Goal: Task Accomplishment & Management: Manage account settings

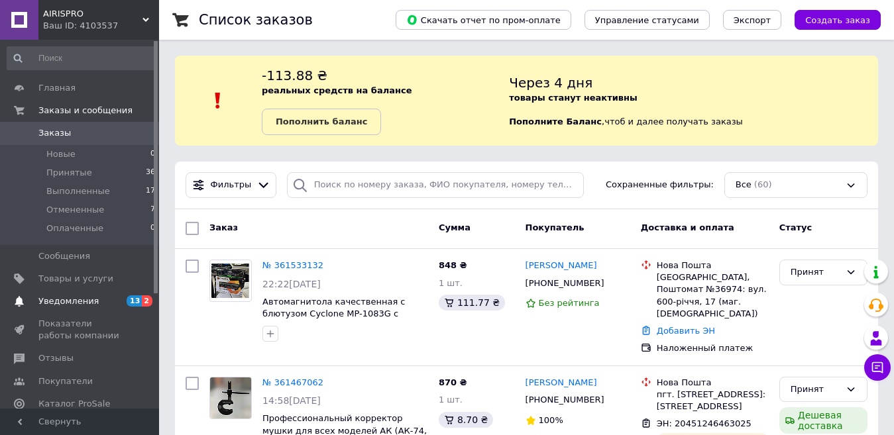
click at [66, 300] on span "Уведомления" at bounding box center [68, 302] width 60 height 12
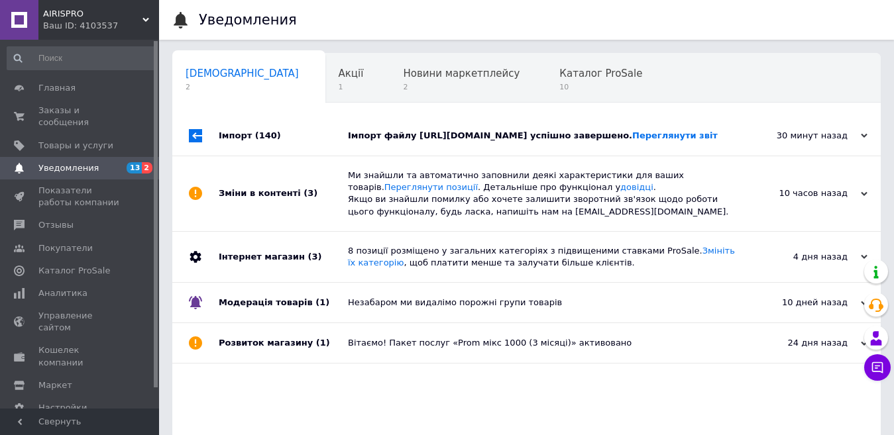
click at [222, 156] on div "Імпорт (140)" at bounding box center [283, 136] width 129 height 40
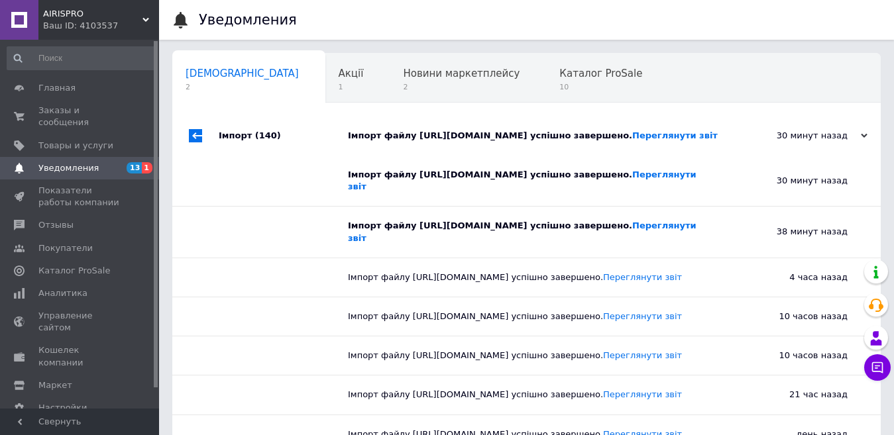
click at [222, 156] on div "Імпорт (140)" at bounding box center [283, 136] width 129 height 40
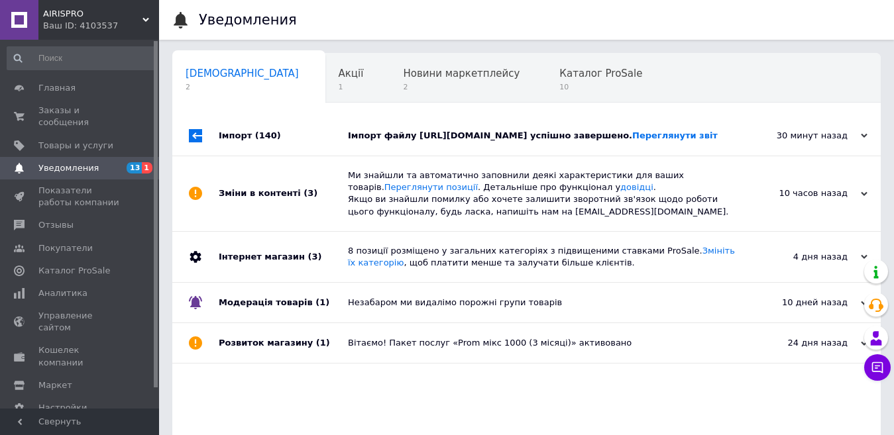
click at [245, 231] on div "Зміни в контенті (3)" at bounding box center [283, 193] width 129 height 75
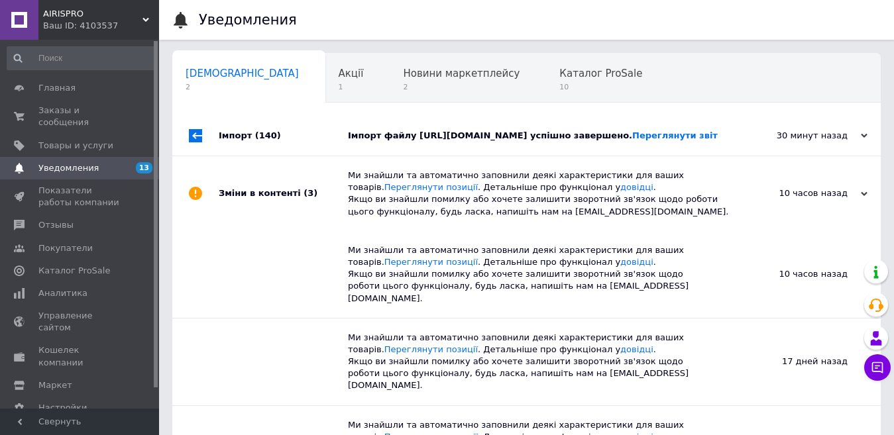
click at [245, 231] on div "Зміни в контенті (3)" at bounding box center [283, 193] width 129 height 75
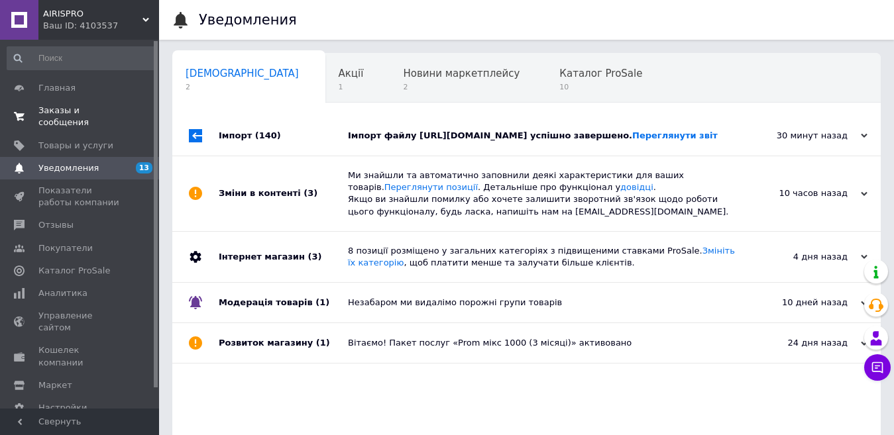
click at [78, 106] on span "Заказы и сообщения" at bounding box center [80, 117] width 84 height 24
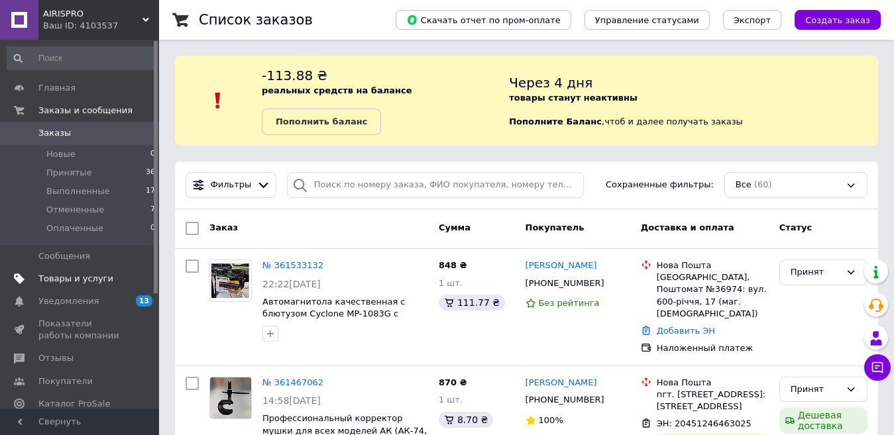
click at [90, 281] on span "Товары и услуги" at bounding box center [75, 279] width 75 height 12
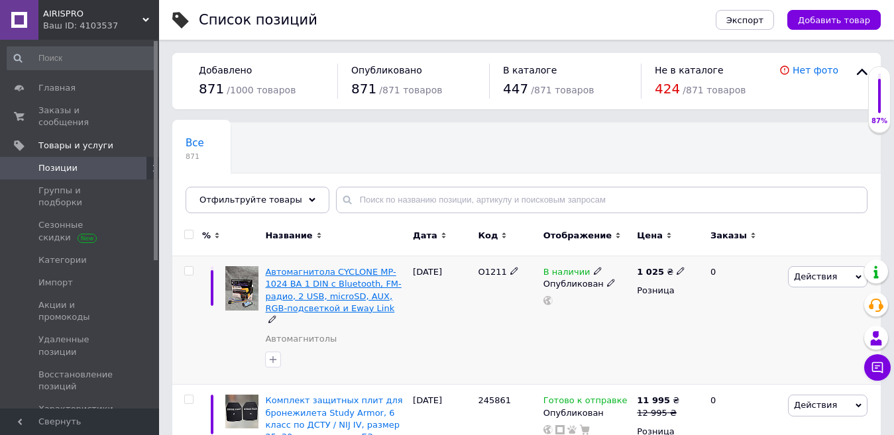
click at [318, 291] on span "Автомагнитола CYCLONE MP-1024 BA 1 DIN с Bluetooth, FM-радио, 2 USB, microSD, A…" at bounding box center [333, 290] width 136 height 46
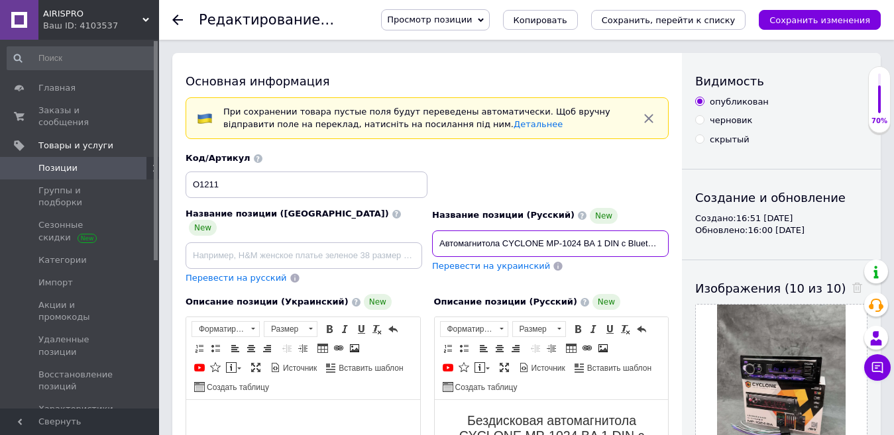
scroll to position [0, 258]
drag, startPoint x: 435, startPoint y: 243, endPoint x: 763, endPoint y: 242, distance: 328.0
paste input "бильная магнитола CYCLONE MP-1024 BA с RGB-подсветкой, Bluetooth, FM-тюнером, m…"
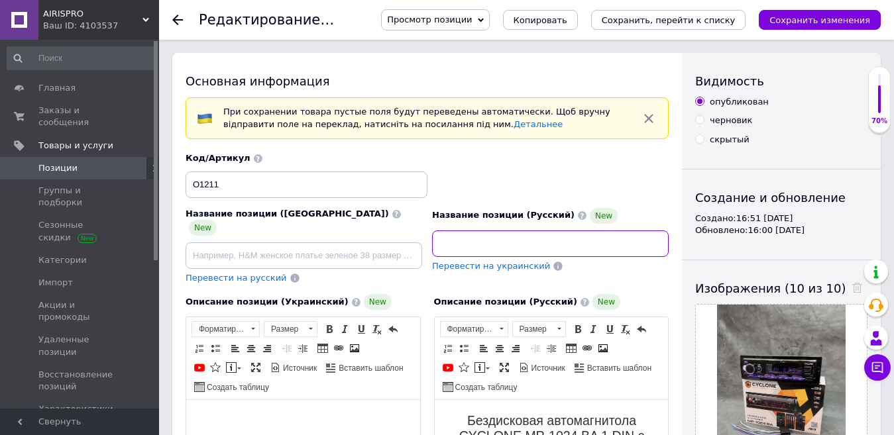
type input "Автомобильная магнитола CYCLONE MP-1024 BA с RGB-подсветкой, Bluetooth, FM-тюне…"
click at [484, 270] on span "Перевести на украинский" at bounding box center [491, 266] width 118 height 10
type input "Автомобільна магнітола CYCLONE MP-1024 BA з RGB-підсвіткою, Bluetooth, FM-тюнер…"
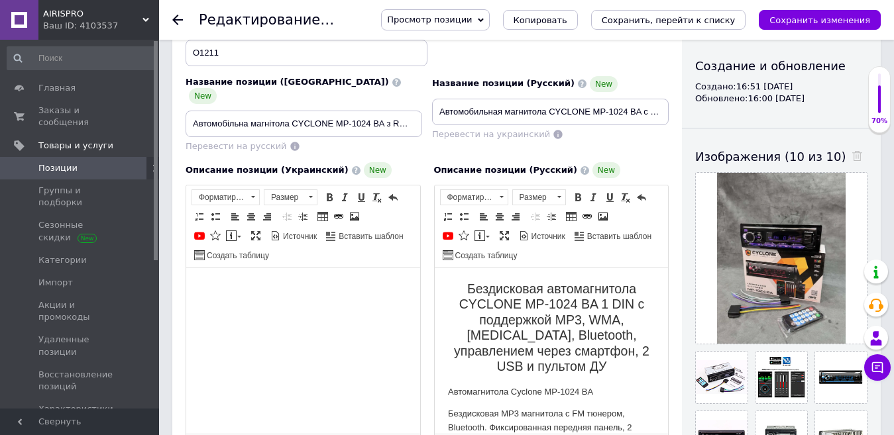
scroll to position [199, 0]
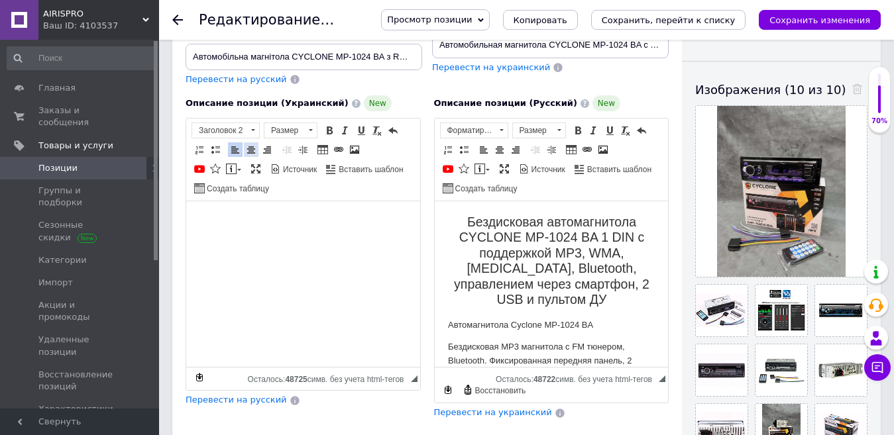
click at [247, 144] on span at bounding box center [251, 149] width 11 height 11
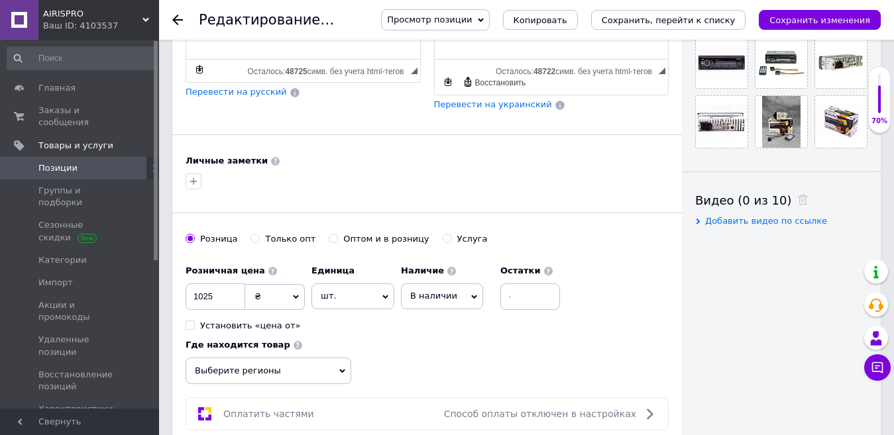
scroll to position [530, 0]
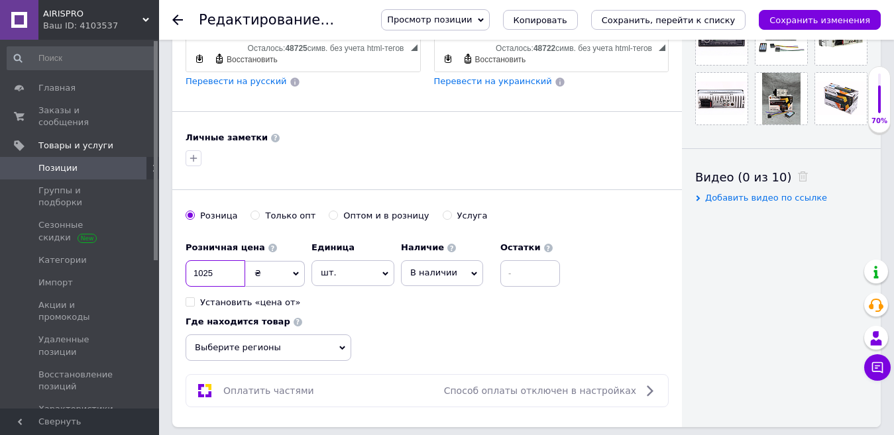
drag, startPoint x: 209, startPoint y: 258, endPoint x: 184, endPoint y: 256, distance: 24.6
type input "1109"
click at [443, 268] on span "В наличии" at bounding box center [433, 273] width 47 height 10
click at [438, 329] on li "Готово к отправке" at bounding box center [442, 344] width 81 height 30
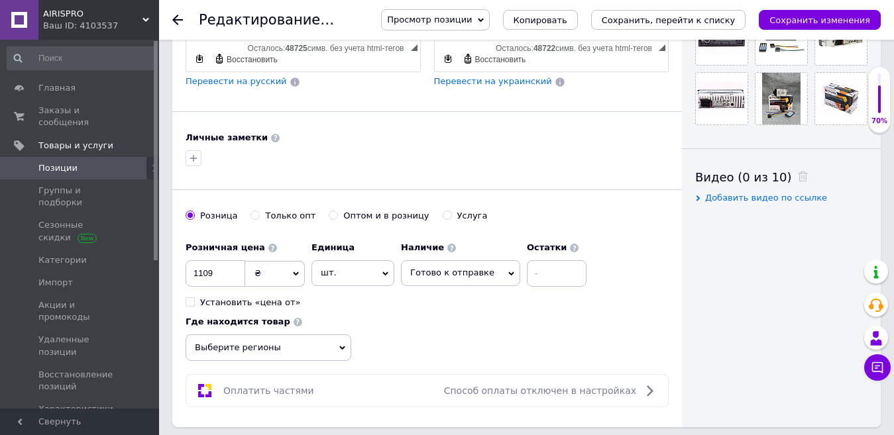
click at [329, 336] on span "Выберите регионы" at bounding box center [269, 348] width 166 height 27
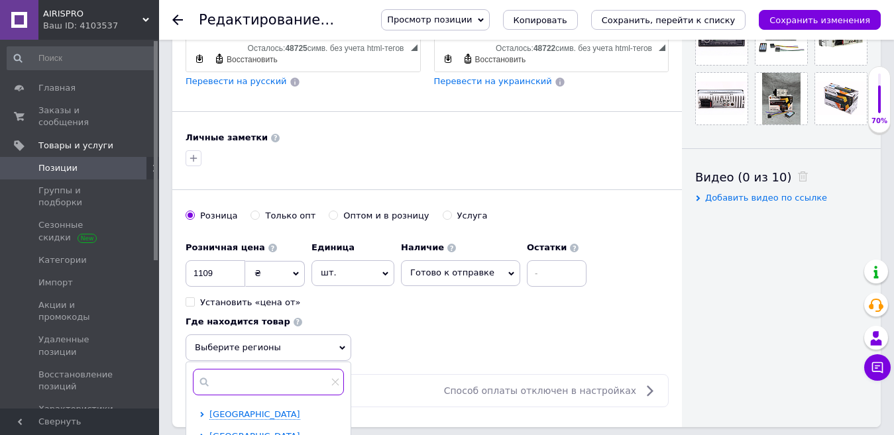
click at [282, 373] on input "text" at bounding box center [268, 382] width 151 height 27
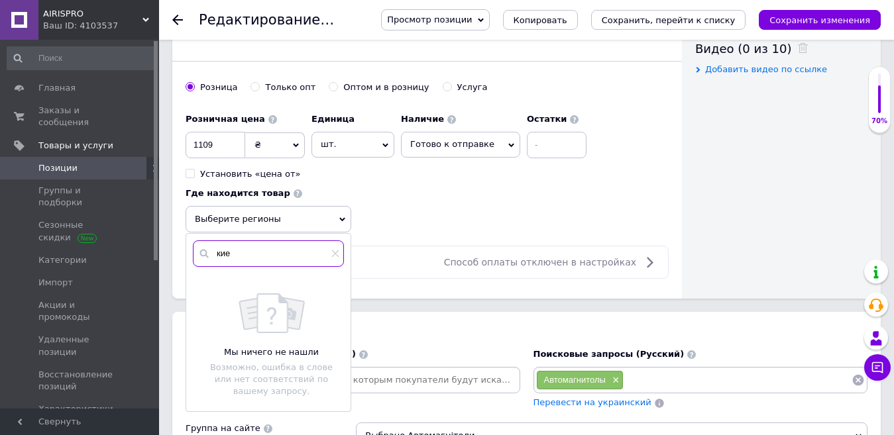
scroll to position [663, 0]
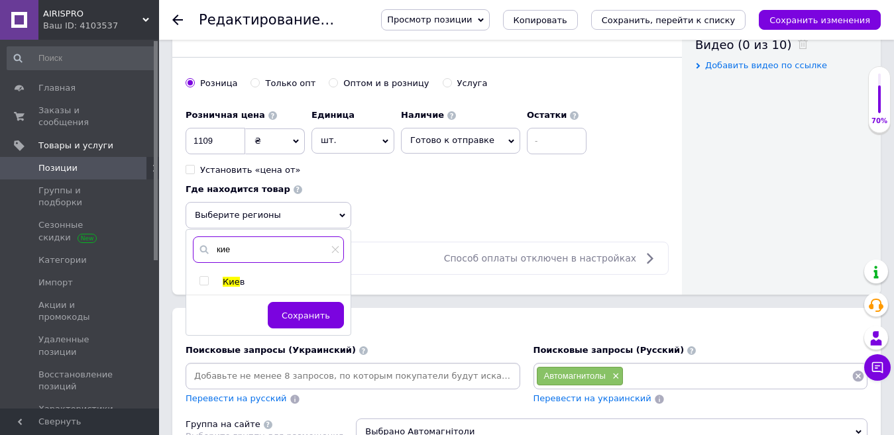
type input "кие"
click at [203, 277] on input "checkbox" at bounding box center [203, 281] width 9 height 9
checkbox input "true"
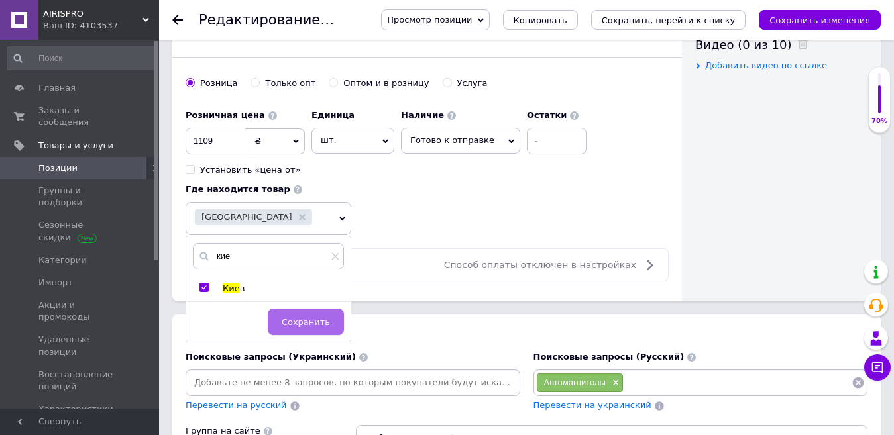
click at [309, 309] on button "Сохранить" at bounding box center [306, 322] width 76 height 27
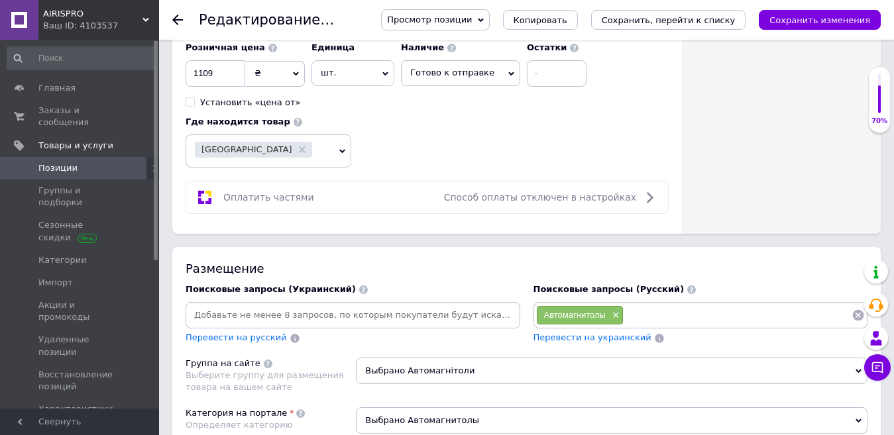
scroll to position [795, 0]
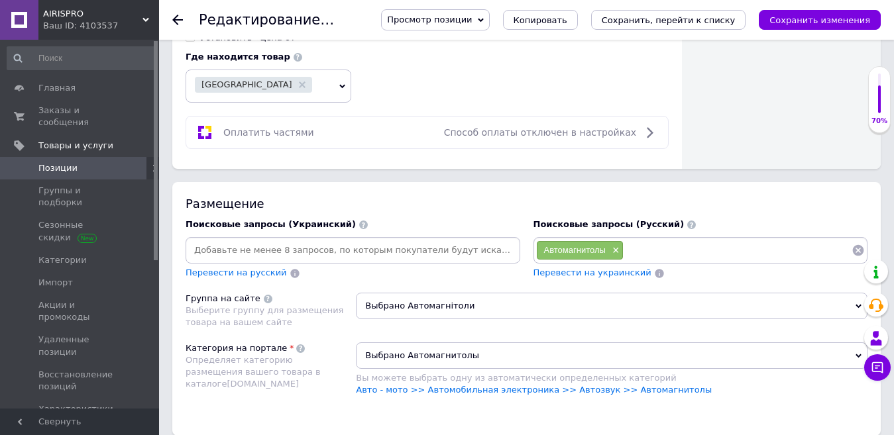
click at [668, 241] on input at bounding box center [738, 251] width 228 height 20
paste input "Магнитола с блютусом"
type input "Магнитола с блютусом"
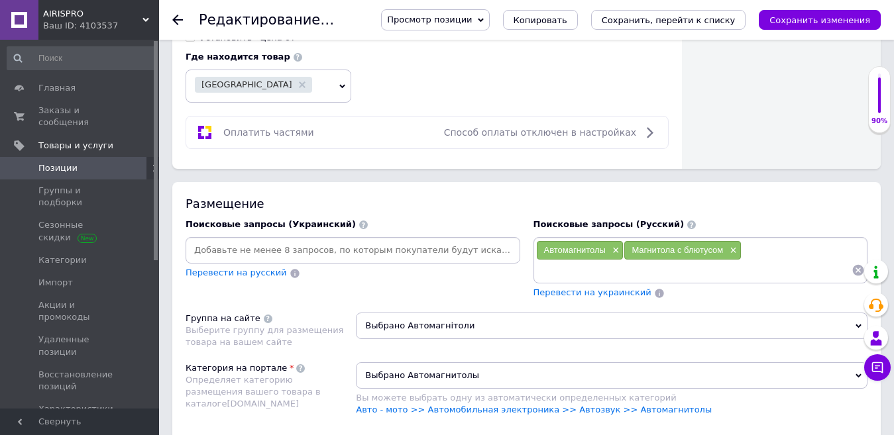
paste input "Магнитола мр5"
type input "Магнитола мр5"
paste input "Магнитола 1 дин с блютузом"
type input "Магнитола 1 дин с блютузом"
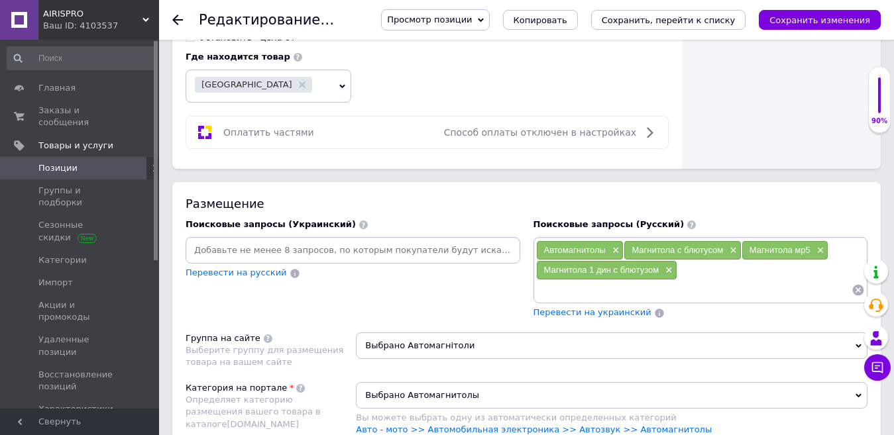
paste input "Магнитола с блютузом и микрофоном"
type input "Магнитола с блютузом и микрофоном"
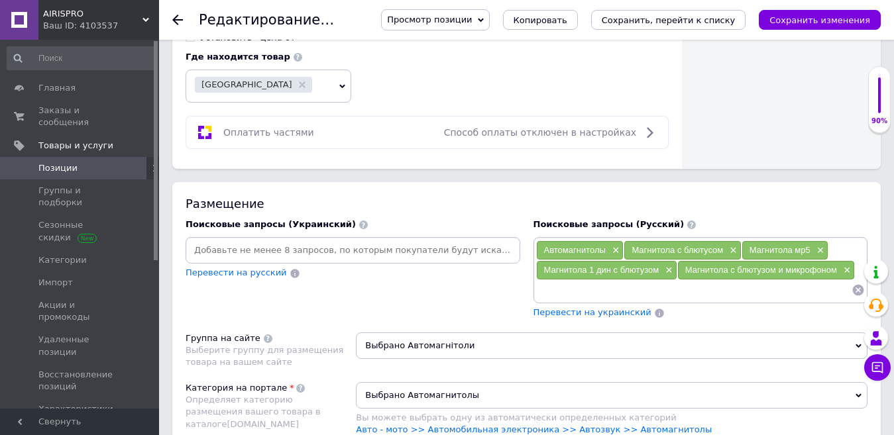
paste input "Магнитола в машину с bluetooth"
type input "Магнитола в машину с bluetooth"
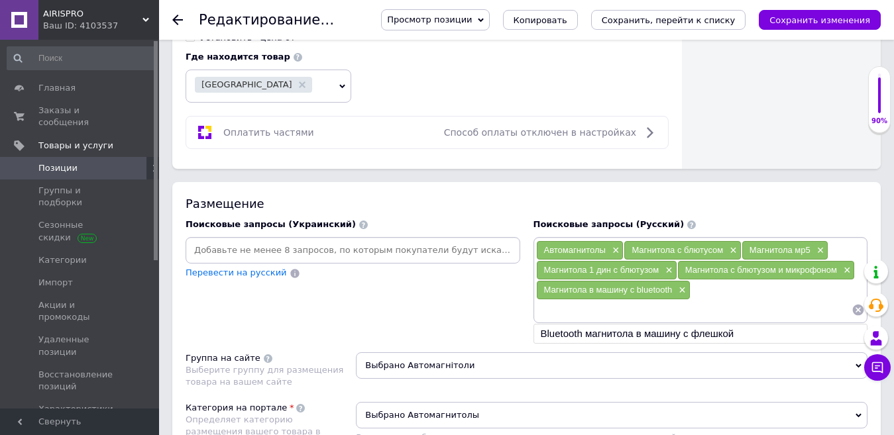
paste input "Автомагнитола aux"
type input "Автомагнитола aux"
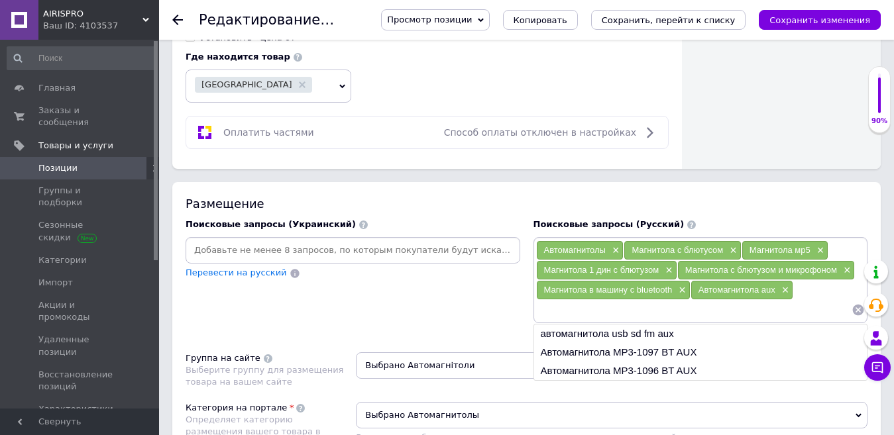
paste input "Автомагнитола в машину"
type input "Автомагнитола в машину"
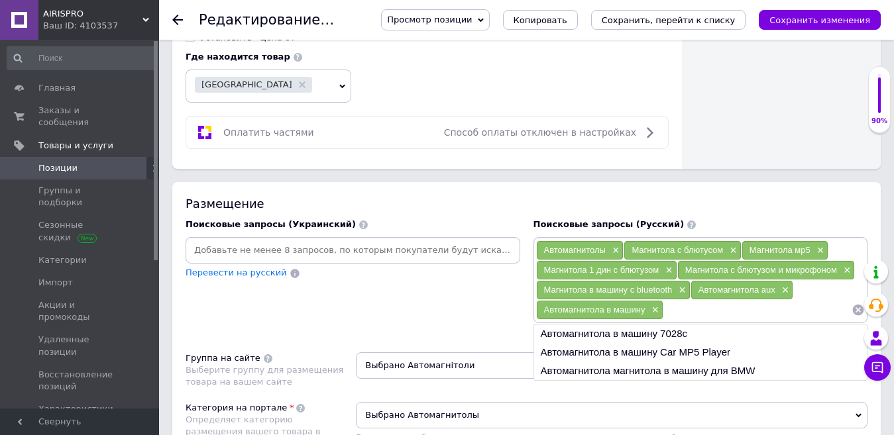
paste input "Магнитола"
type input "Магнитола"
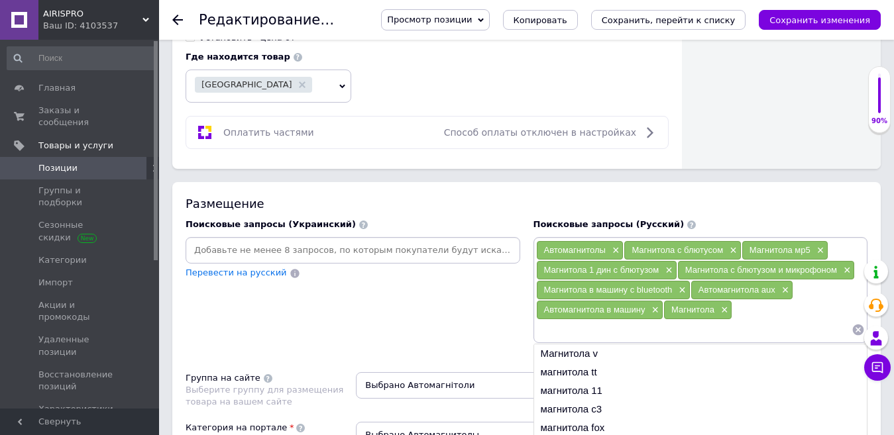
paste input "Авто магнитола"
type input "Авто магнитола"
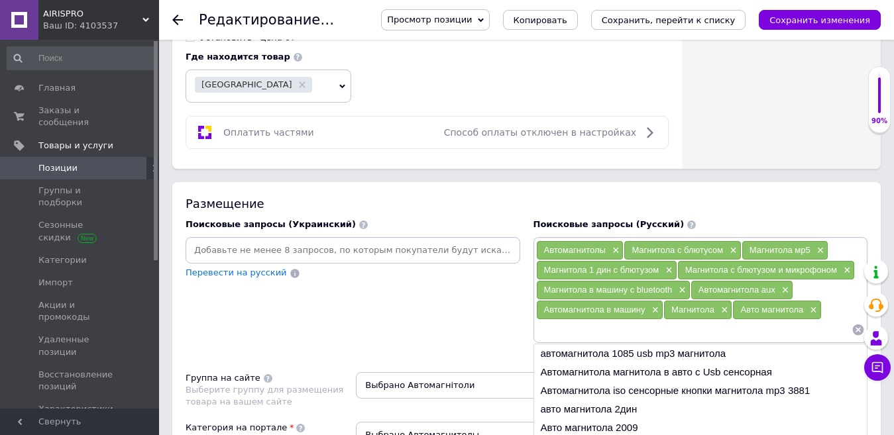
paste input "Автотовары"
type input "Автотовары"
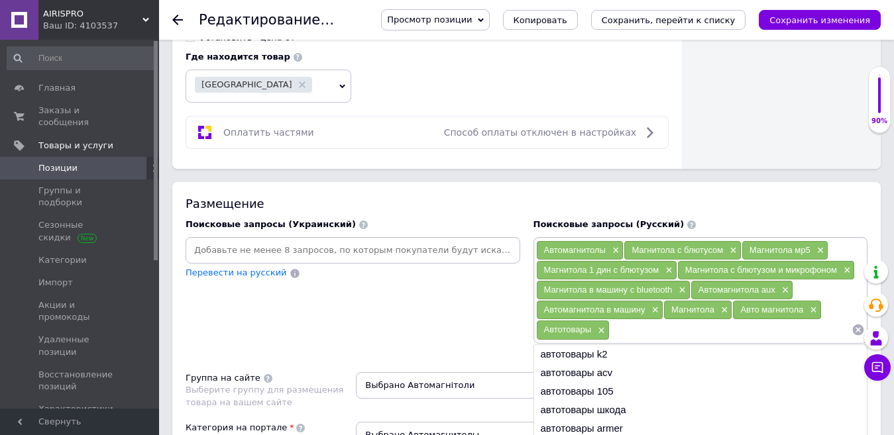
paste input "Магнитофоны для машин"
type input "Магнитофоны для машин"
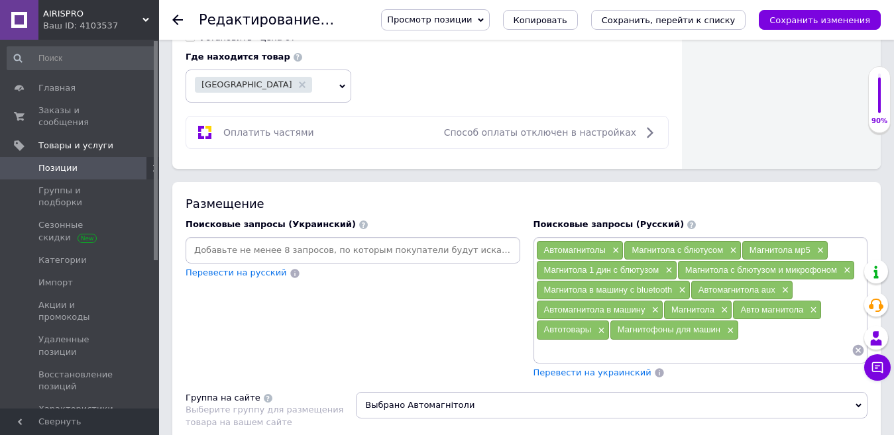
paste input "Магнитофон"
type input "Магнитофон"
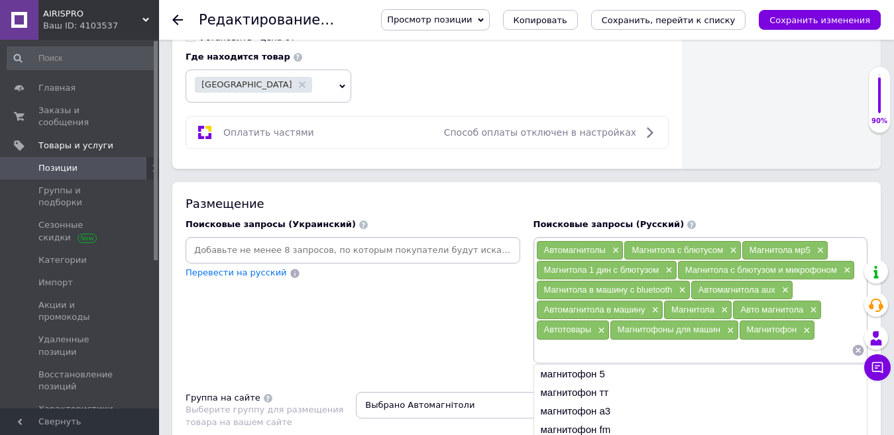
paste input "втомобильная магнитола с bluetooth"
type input "втомобильная магнитола с bluetooth"
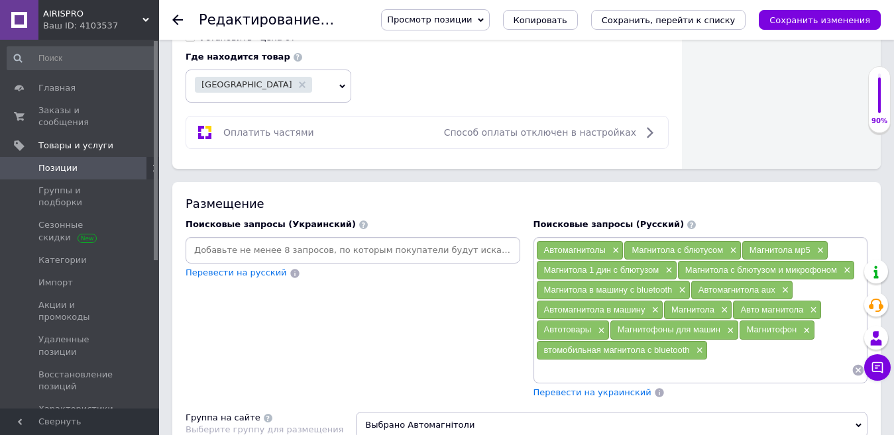
paste input "Магнитола в авто з блютузом"
type input "Магнитола в авто з блютузом"
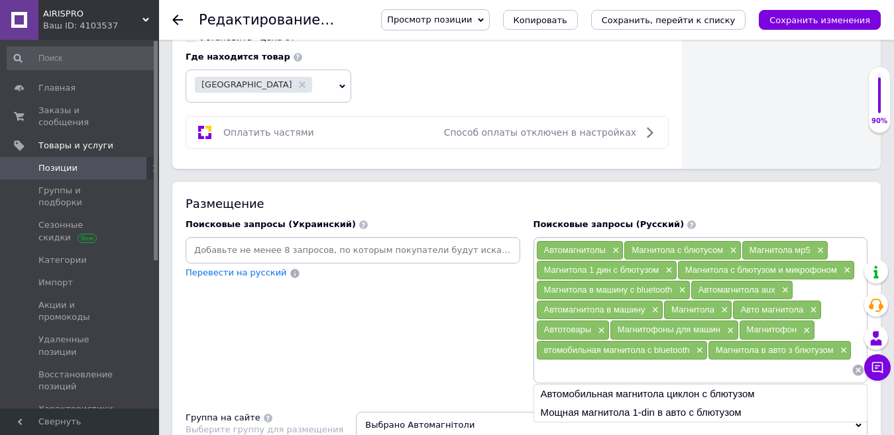
paste input "Автомагнитола Cyclone"
type input "Автомагнитола Cyclone"
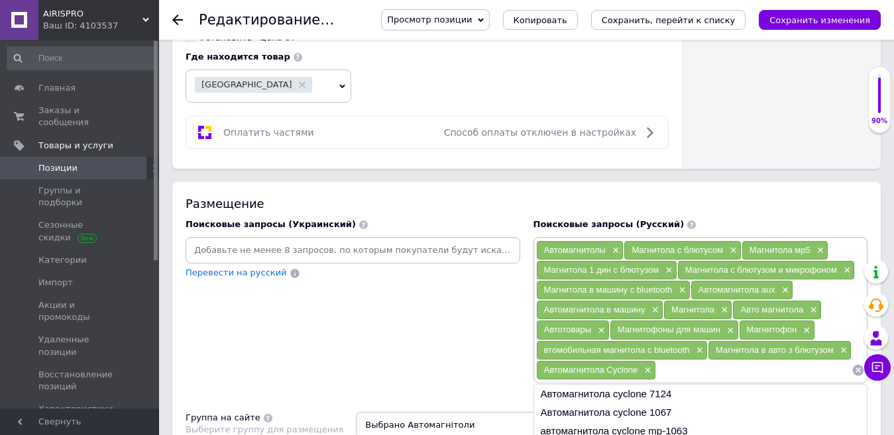
paste input "Автомагнитола"
type input "Автомагнитола"
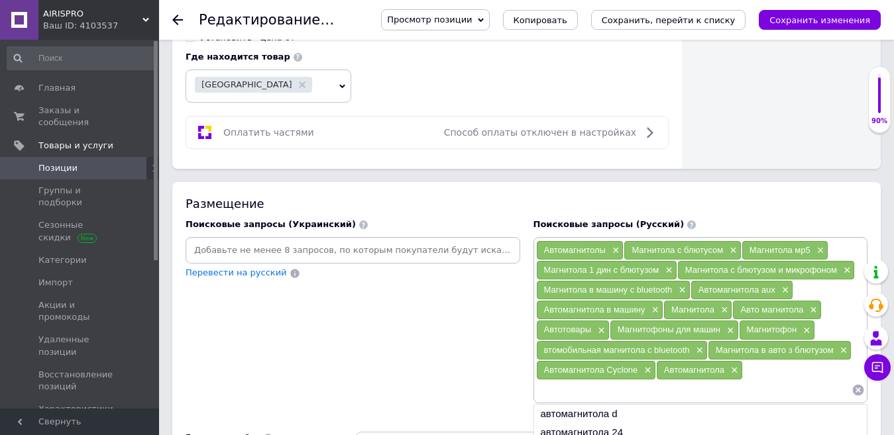
paste input "Автомагнитолы 1din"
type input "Автомагнитолы 1din"
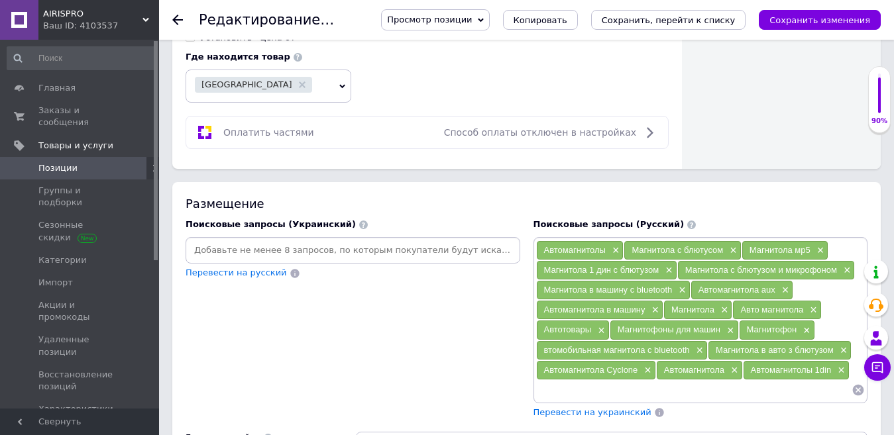
paste input "Магнитола в машину 1 дин"
type input "Магнитола в машину 1 дин"
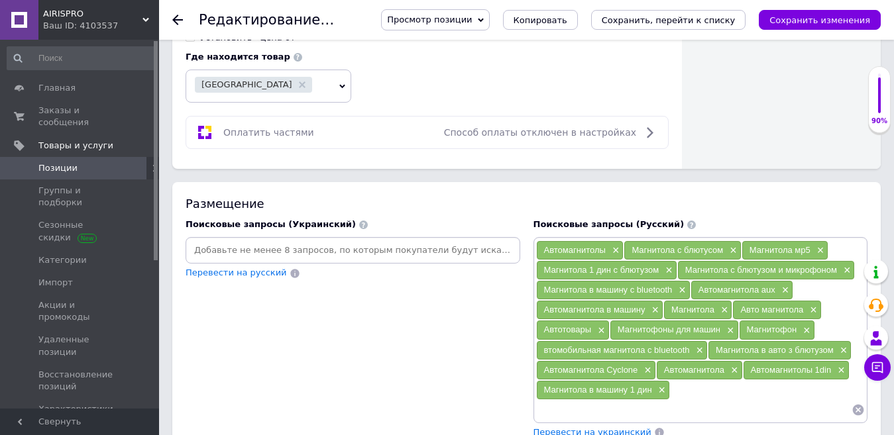
paste input "1din магнитолы"
type input "1din магнитолы"
paste input "Авто магнитолы 1 Din"
type input "Авто магнитолы 1 Din"
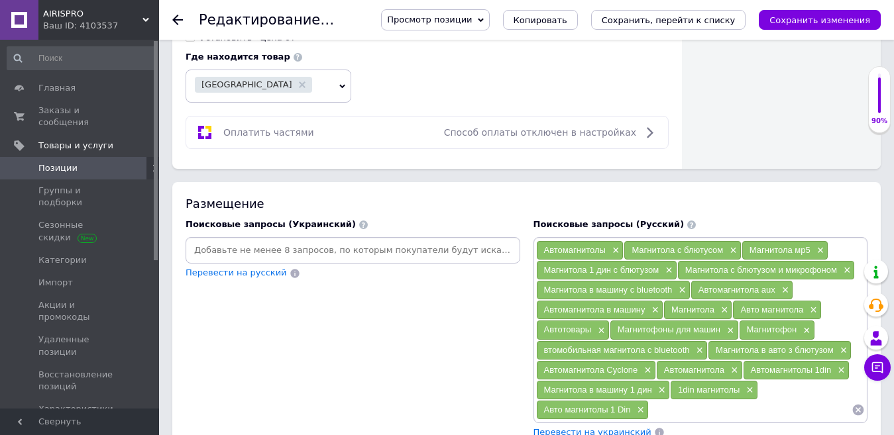
paste input "Автомагнитола 1дін"
type input "Автомагнитола 1дін"
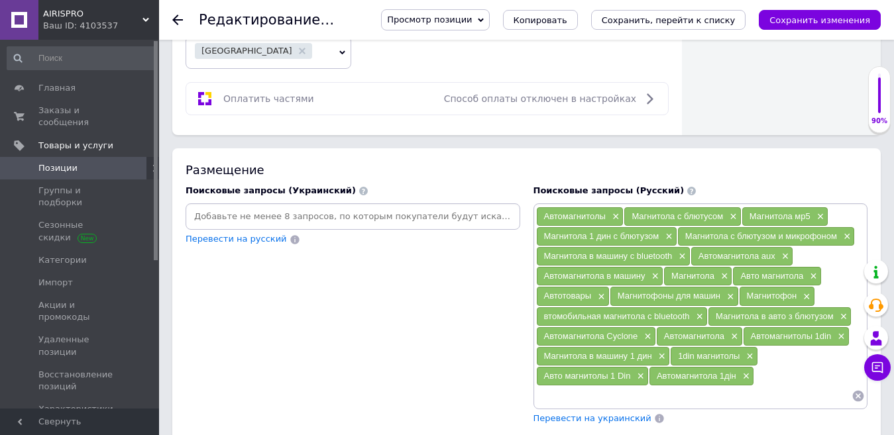
scroll to position [861, 0]
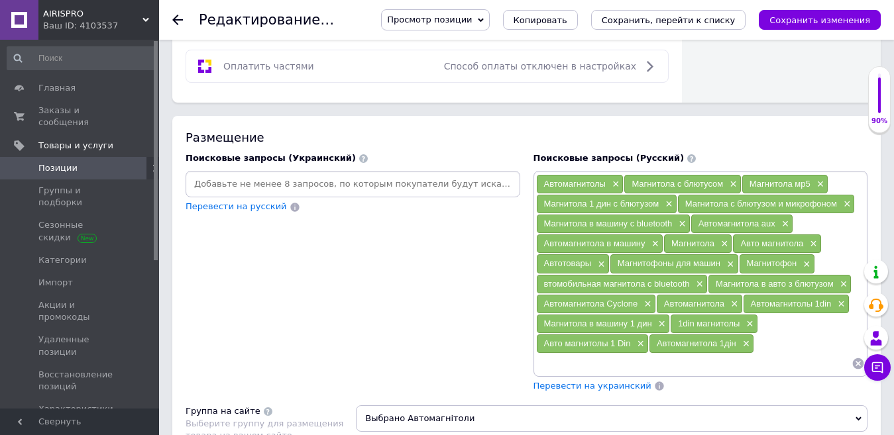
paste input "Магнитола 1 din android"
type input "Магнитола 1 din android"
paste input "1дин автомагнитола с блютузом"
type input "1дин автомагнитола с блютузом"
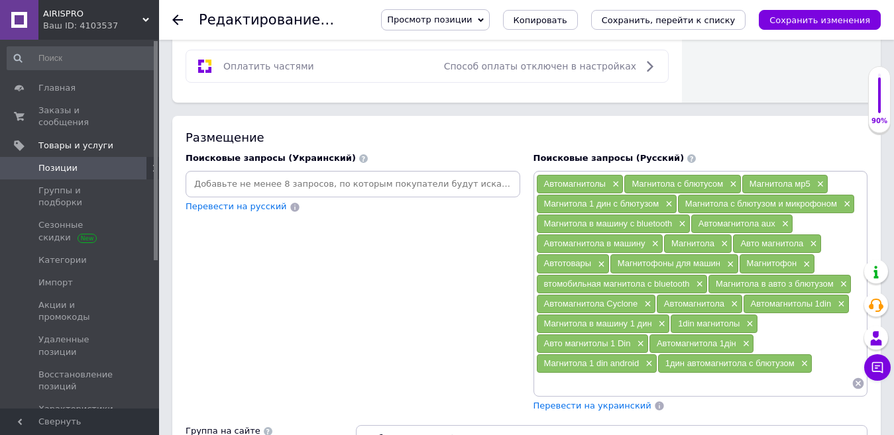
paste input "Автомагнитола 1din с поддержкой bluetooth"
type input "Автомагнитола 1din с поддержкой bluetooth"
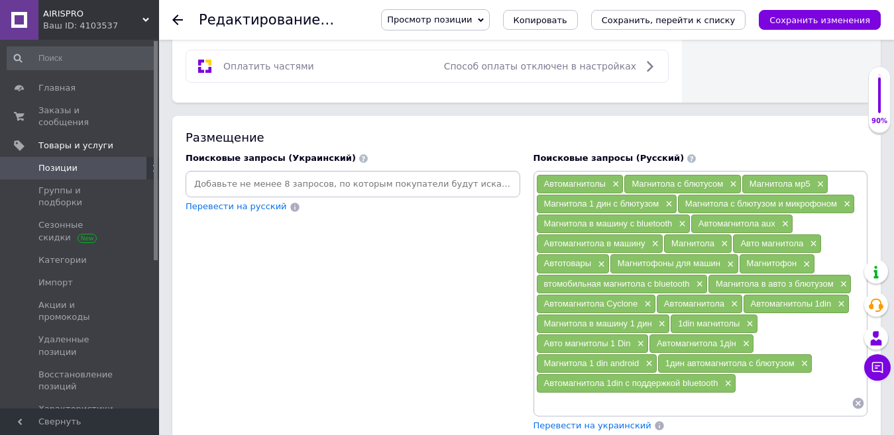
click at [582, 421] on span "Перевести на украинский" at bounding box center [592, 426] width 118 height 10
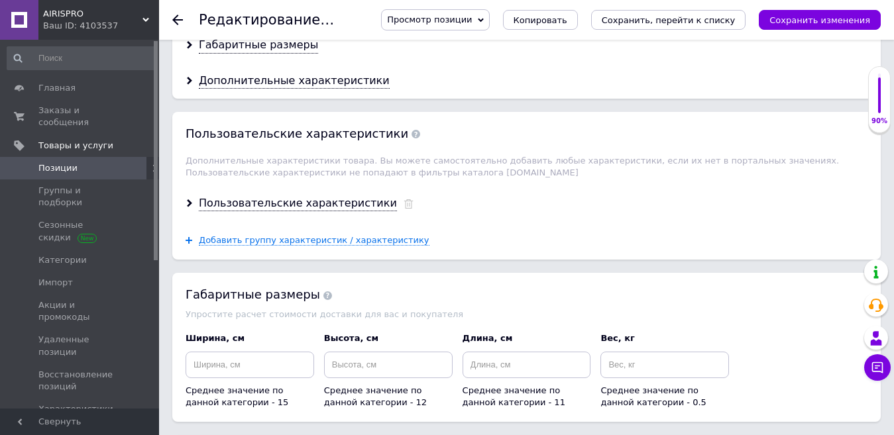
scroll to position [1922, 0]
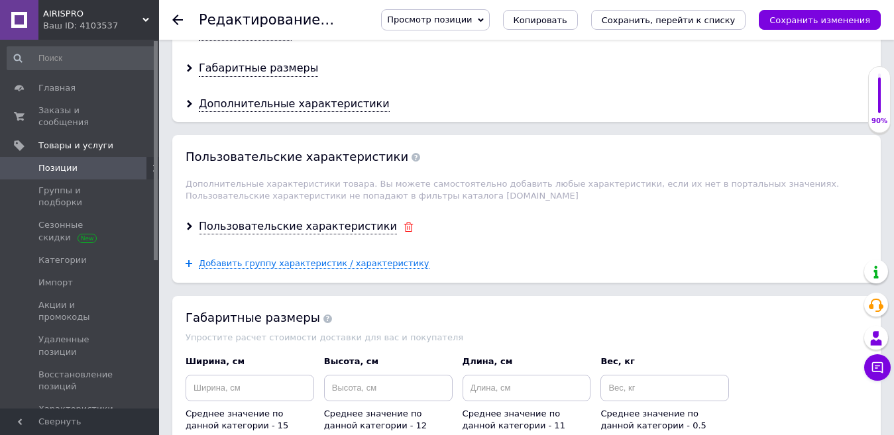
click at [404, 223] on use at bounding box center [408, 227] width 9 height 9
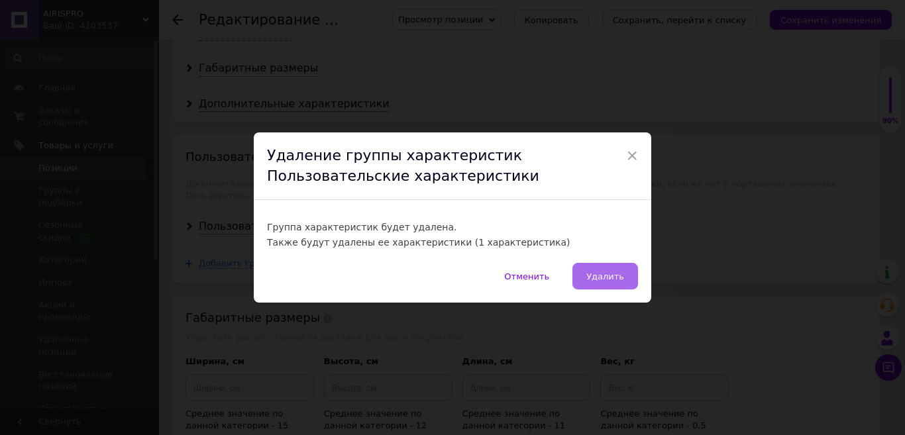
click at [612, 275] on span "Удалить" at bounding box center [605, 277] width 38 height 10
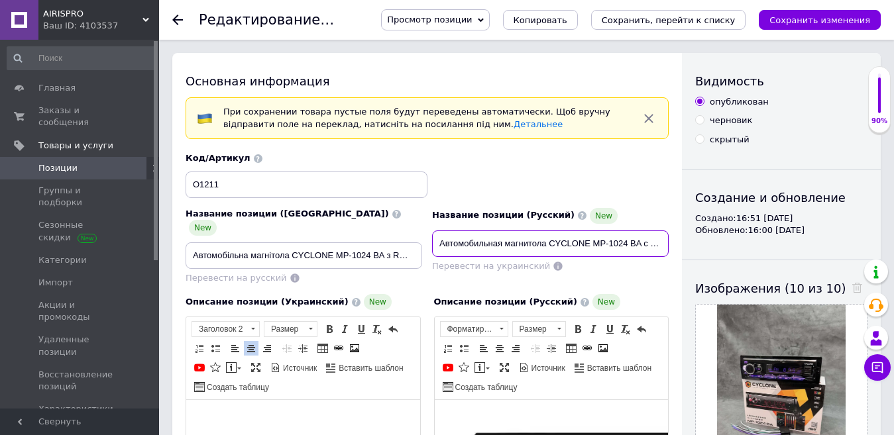
scroll to position [0, 319]
drag, startPoint x: 437, startPoint y: 241, endPoint x: 614, endPoint y: 235, distance: 177.0
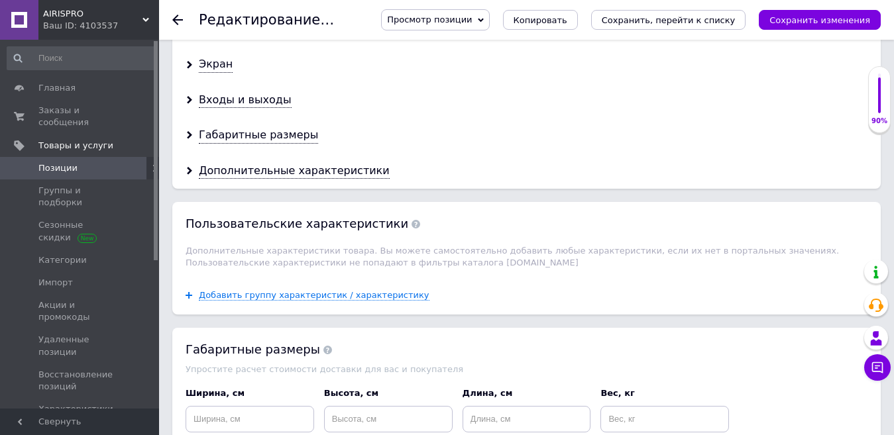
scroll to position [1922, 0]
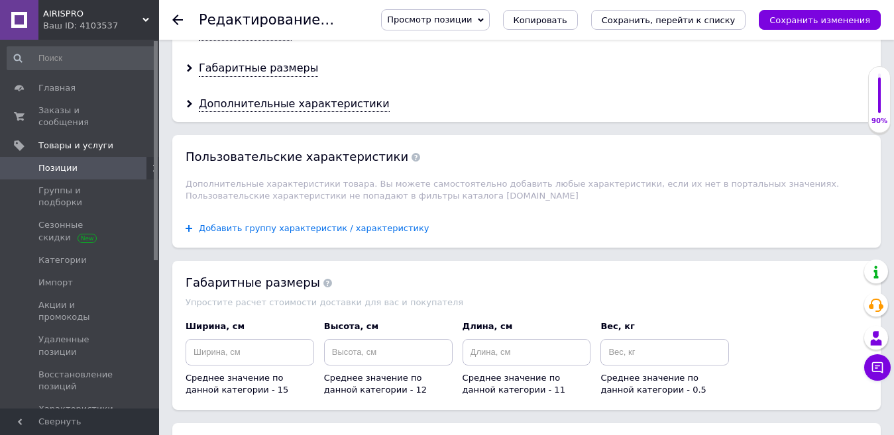
click at [304, 223] on span "Добавить группу характеристик / характеристику" at bounding box center [314, 228] width 231 height 11
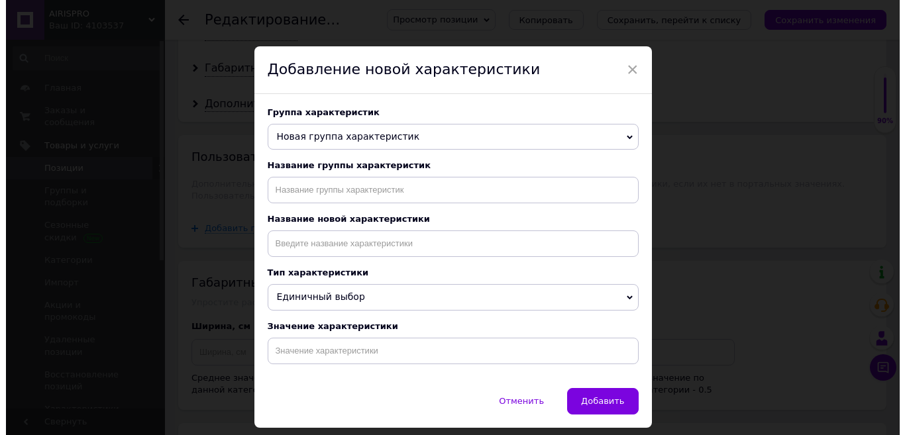
scroll to position [0, 0]
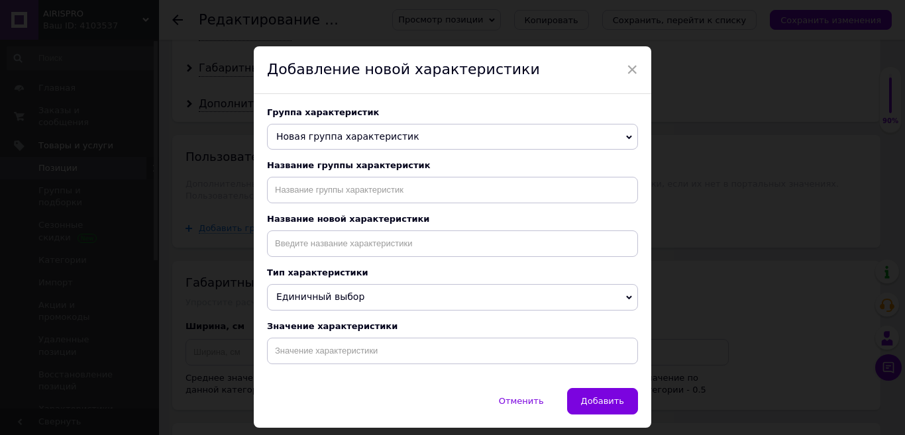
click at [358, 131] on span "Новая группа характеристик" at bounding box center [347, 136] width 143 height 11
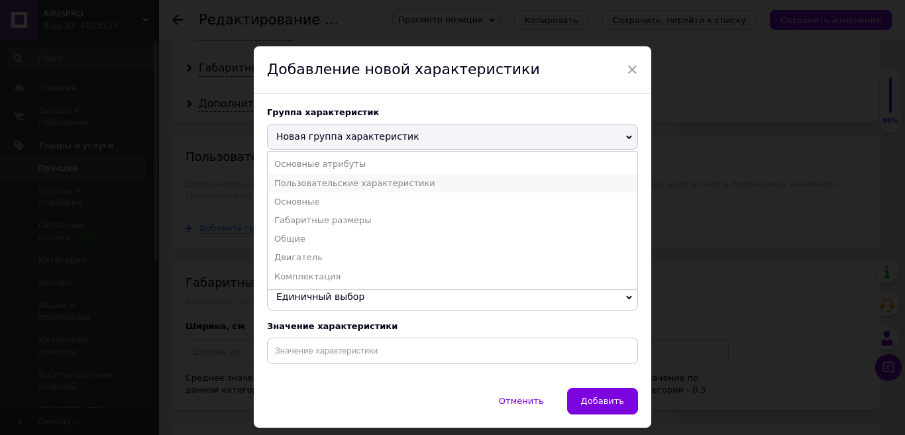
click at [341, 177] on li "Пользовательские характеристики" at bounding box center [453, 183] width 370 height 19
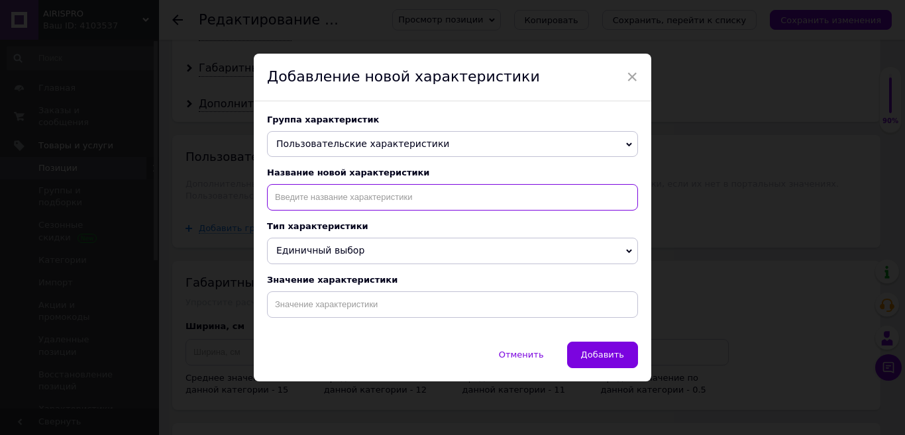
click at [336, 194] on input at bounding box center [452, 197] width 371 height 27
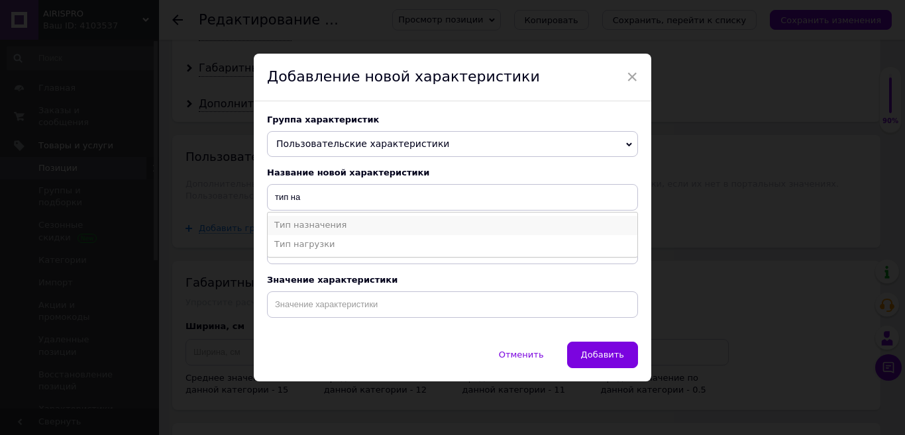
click at [304, 224] on li "Тип назначения" at bounding box center [453, 225] width 370 height 19
type input "Тип назначения"
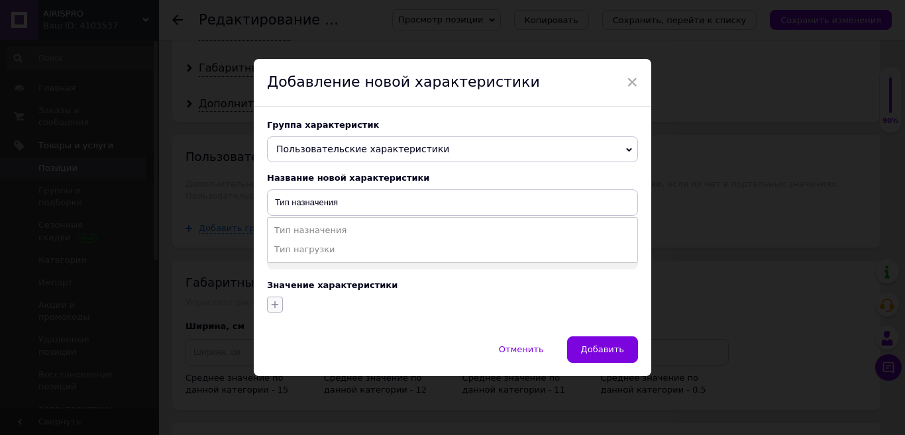
click at [267, 303] on button "button" at bounding box center [275, 305] width 16 height 16
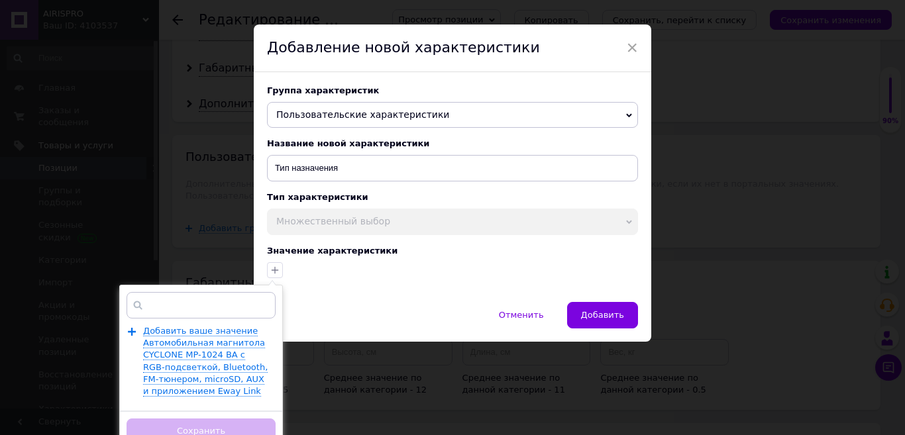
scroll to position [54, 0]
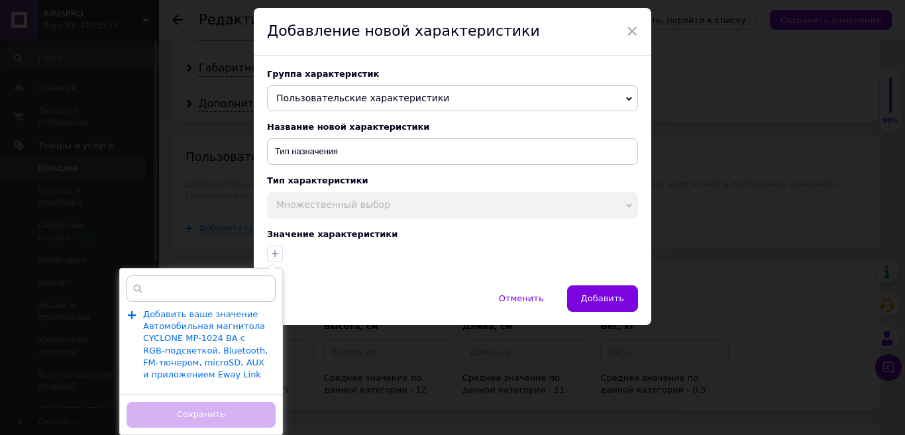
type input "Автомобильная магнитола CYCLONE MP-1024 BA с RGB-подсветкой, Bluetooth, FM-тюне…"
click at [187, 327] on span "Добавить ваше значение Автомобильная магнитола CYCLONE MP-1024 BA с RGB-подсвет…" at bounding box center [205, 344] width 125 height 71
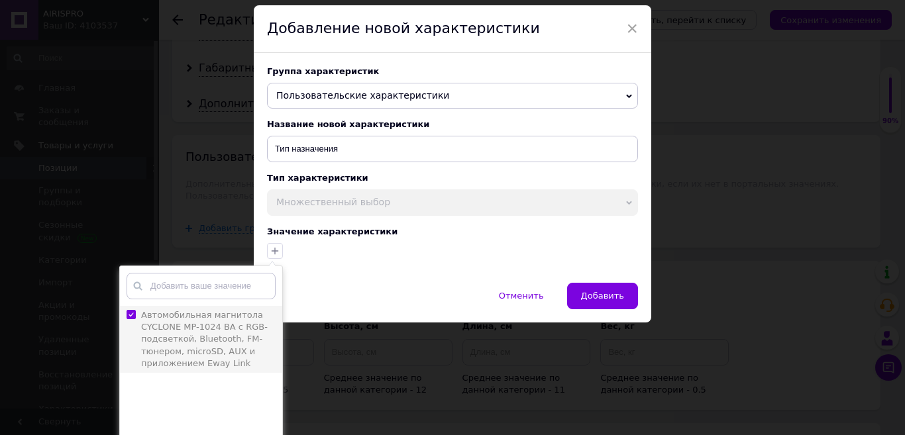
scroll to position [0, 0]
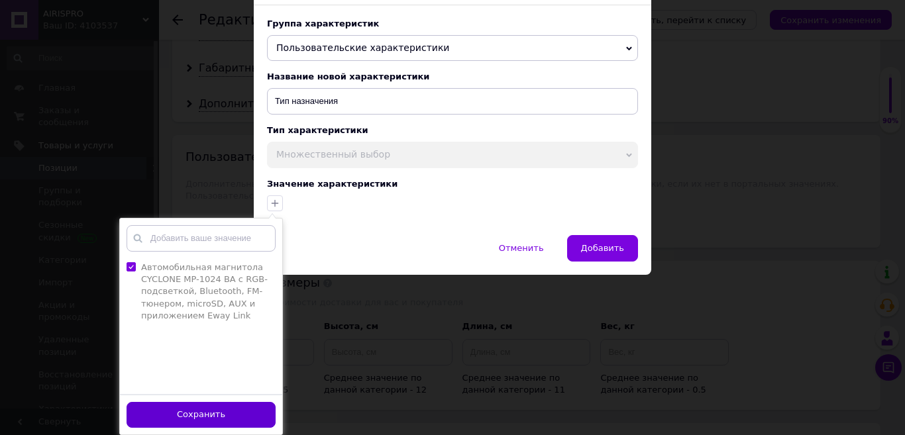
click at [155, 410] on button "Сохранить" at bounding box center [201, 415] width 149 height 26
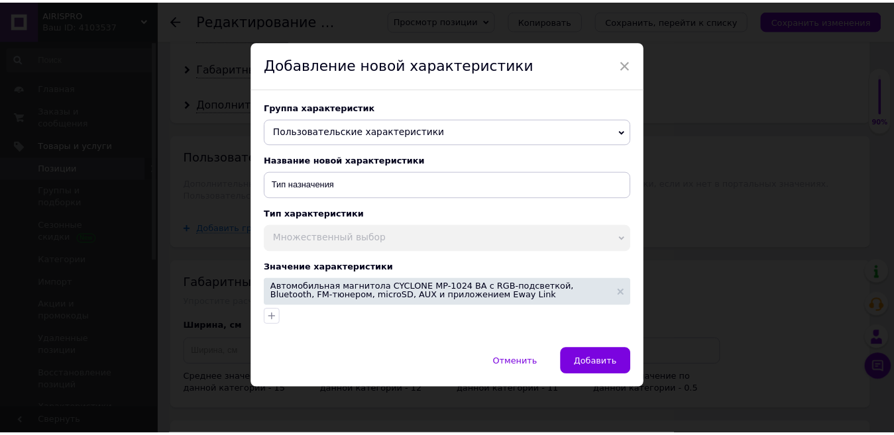
scroll to position [11, 0]
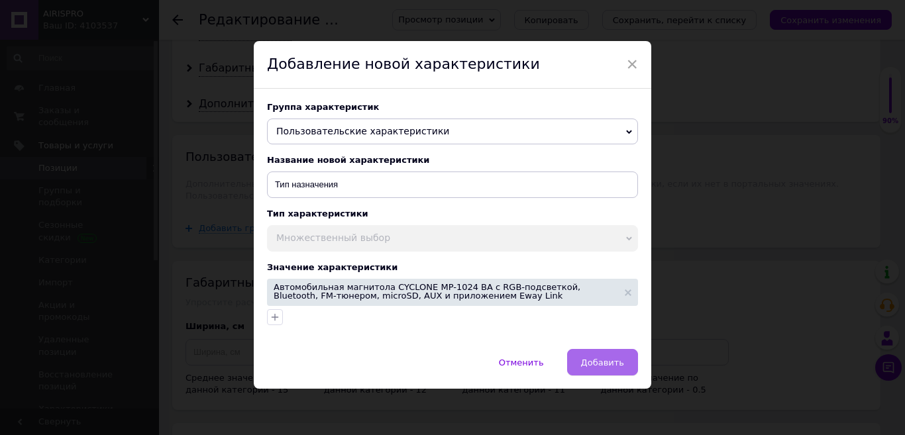
click at [609, 367] on span "Добавить" at bounding box center [602, 363] width 43 height 10
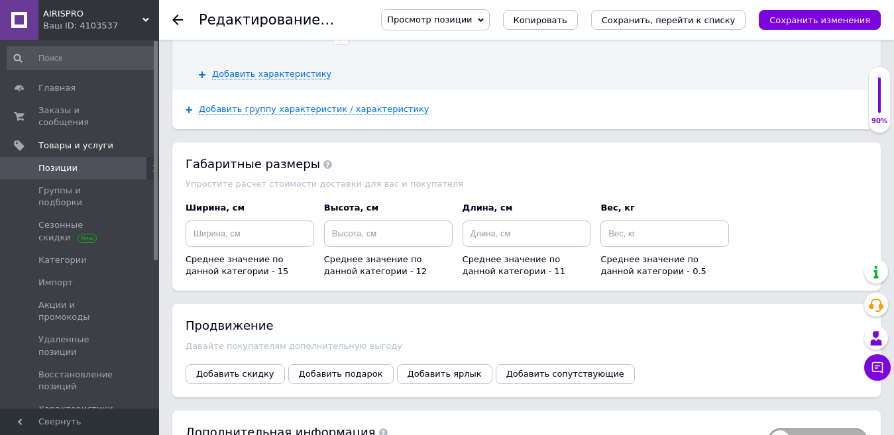
scroll to position [2187, 0]
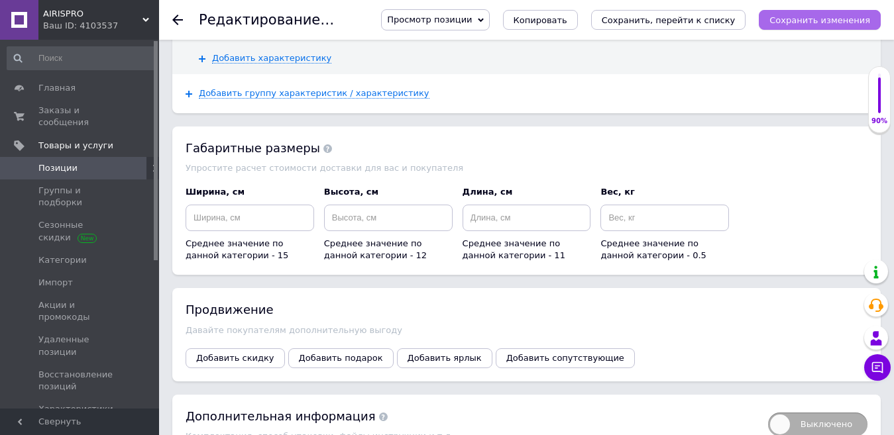
click at [836, 22] on icon "Сохранить изменения" at bounding box center [819, 20] width 101 height 10
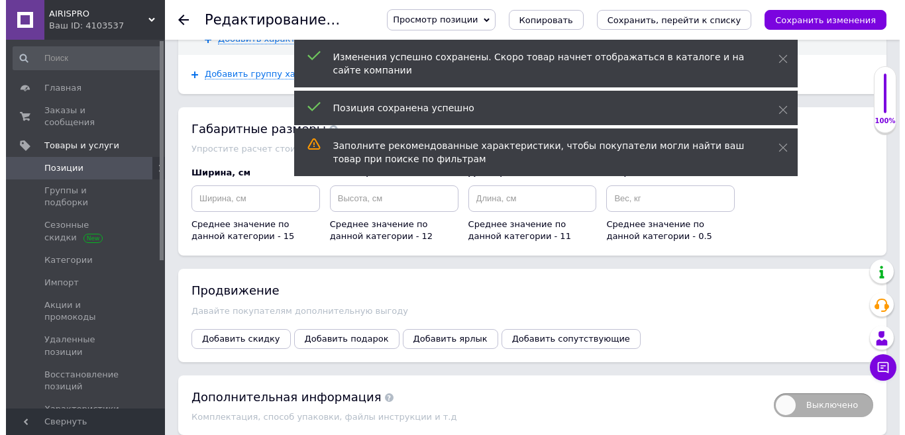
scroll to position [2239, 0]
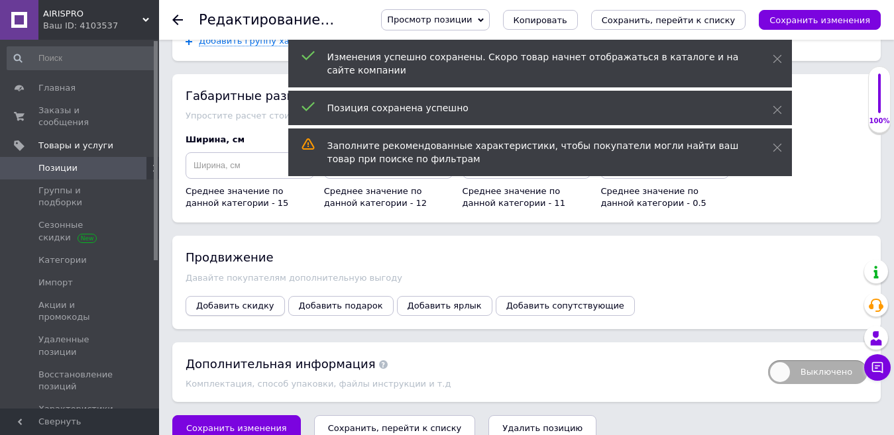
click at [233, 301] on span "Добавить скидку" at bounding box center [235, 306] width 78 height 10
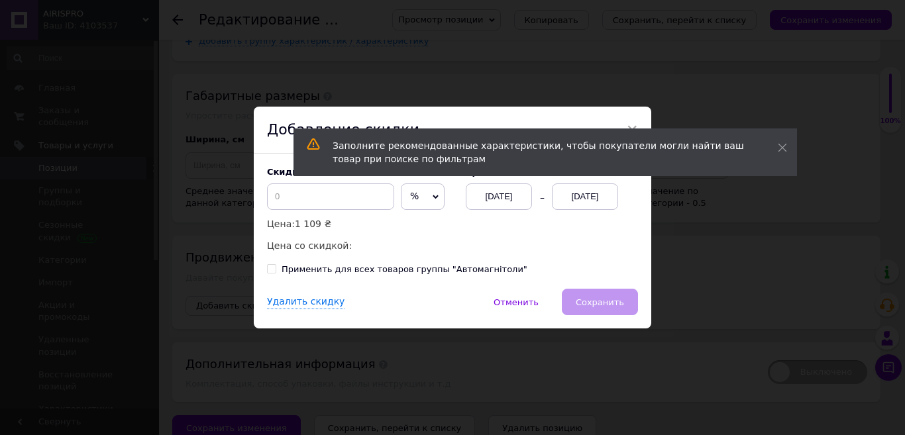
click at [417, 201] on span "%" at bounding box center [423, 197] width 44 height 27
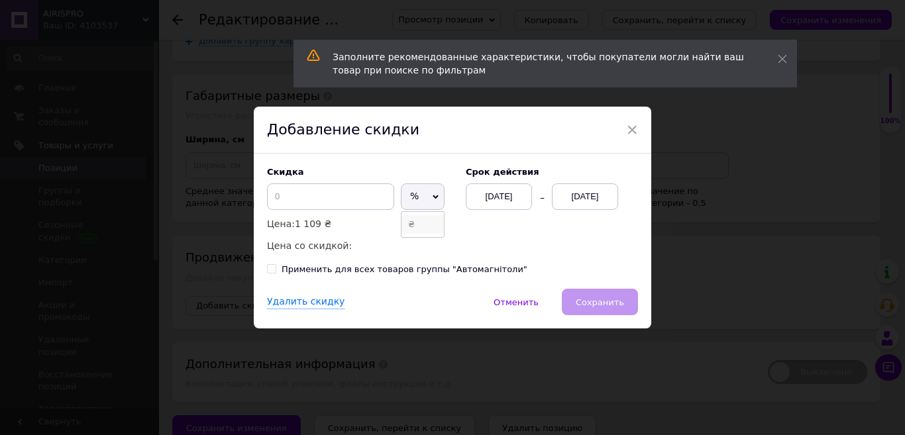
click at [415, 229] on li "₴" at bounding box center [423, 224] width 42 height 19
click at [350, 203] on input at bounding box center [330, 197] width 127 height 27
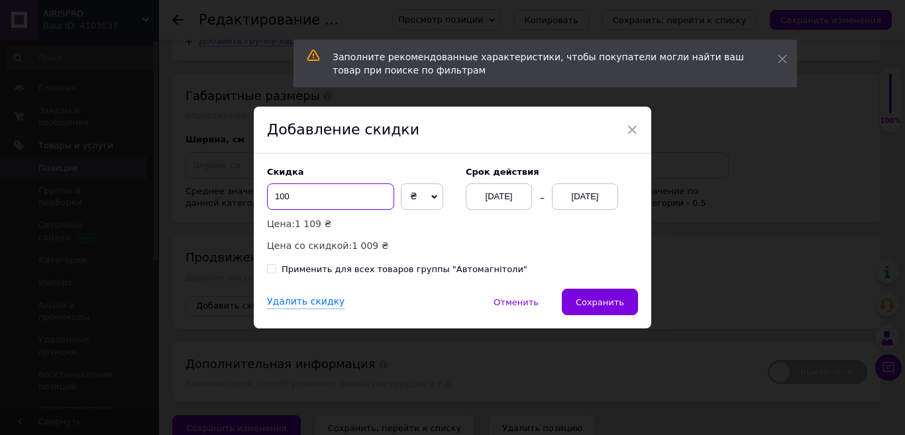
type input "100"
click at [598, 200] on div "[DATE]" at bounding box center [585, 197] width 66 height 27
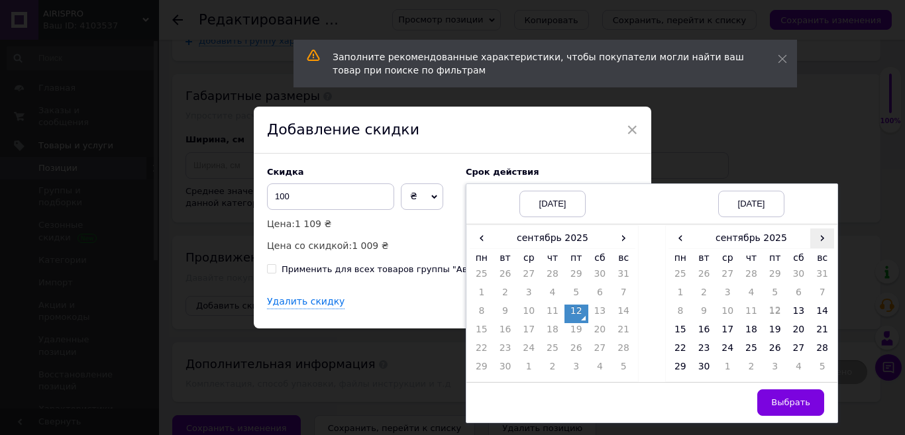
click at [818, 238] on span "›" at bounding box center [822, 238] width 24 height 19
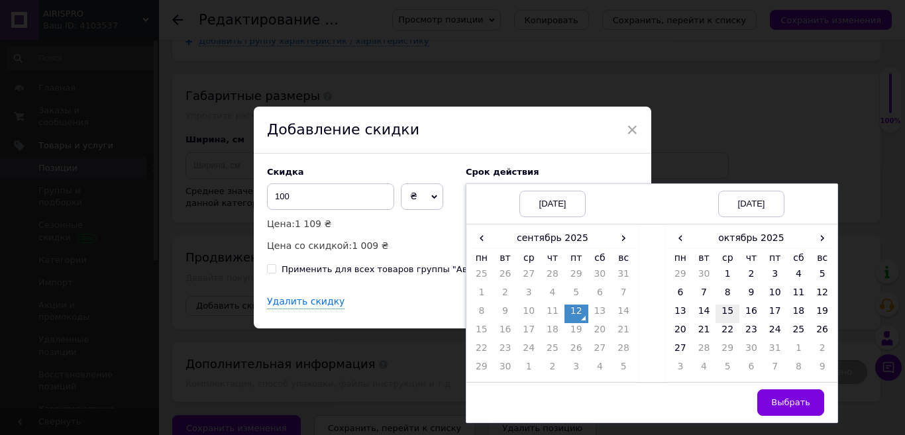
click at [724, 313] on td "15" at bounding box center [728, 314] width 24 height 19
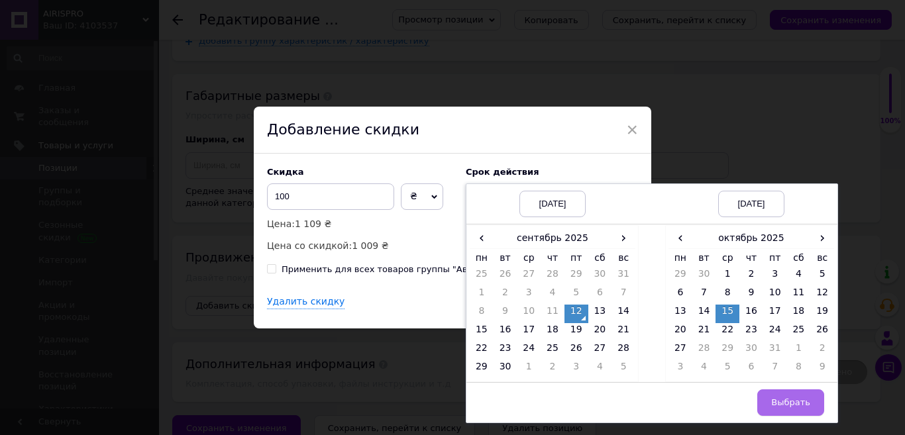
click at [772, 404] on button "Выбрать" at bounding box center [790, 403] width 67 height 27
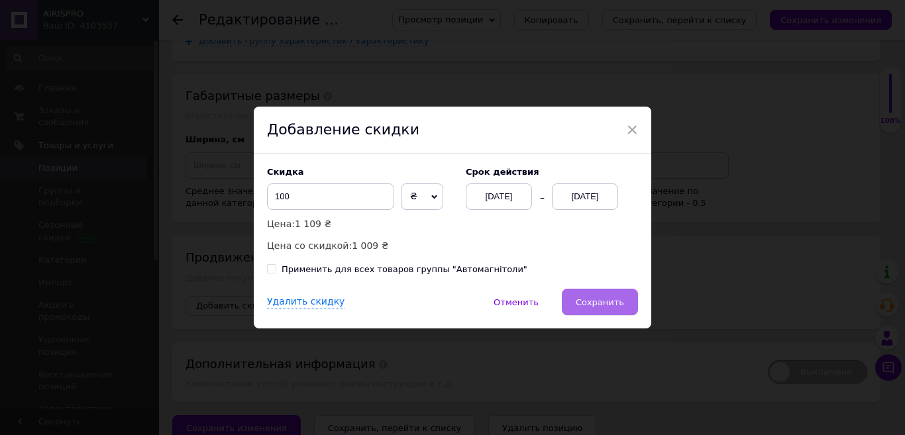
click at [585, 303] on span "Сохранить" at bounding box center [600, 303] width 48 height 10
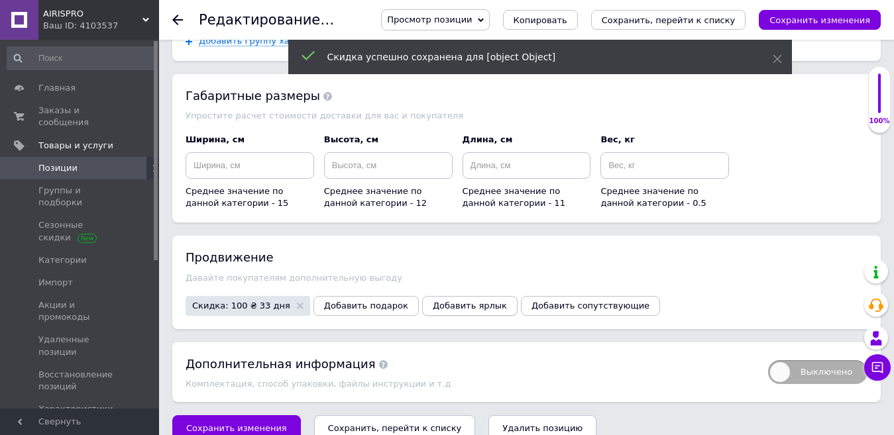
click at [434, 301] on span "Добавить ярлык" at bounding box center [470, 306] width 74 height 10
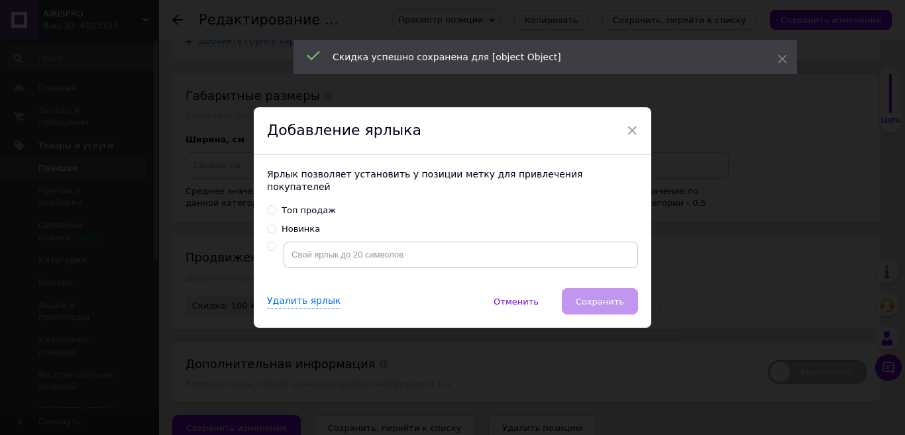
click at [272, 205] on input "Топ продаж" at bounding box center [271, 209] width 9 height 9
radio input "true"
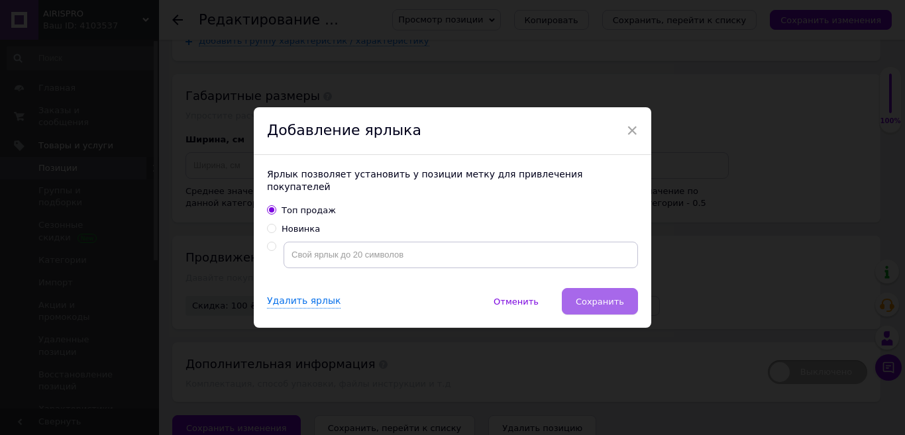
click at [588, 297] on span "Сохранить" at bounding box center [600, 302] width 48 height 10
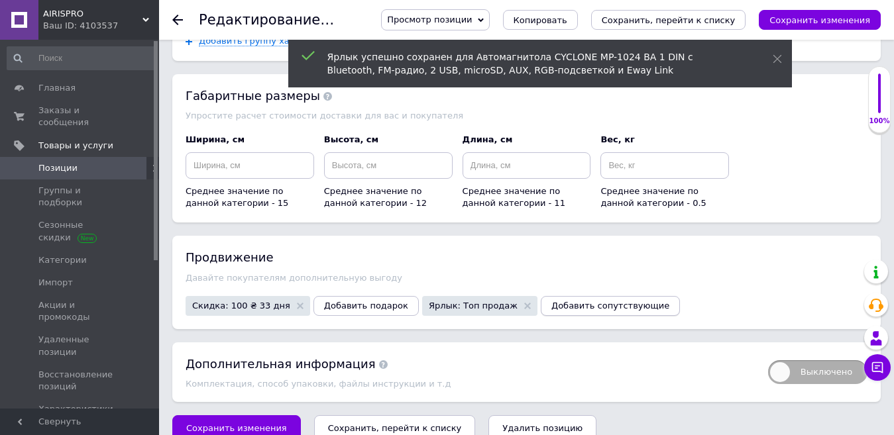
click at [564, 301] on span "Добавить сопутствующие" at bounding box center [610, 306] width 118 height 10
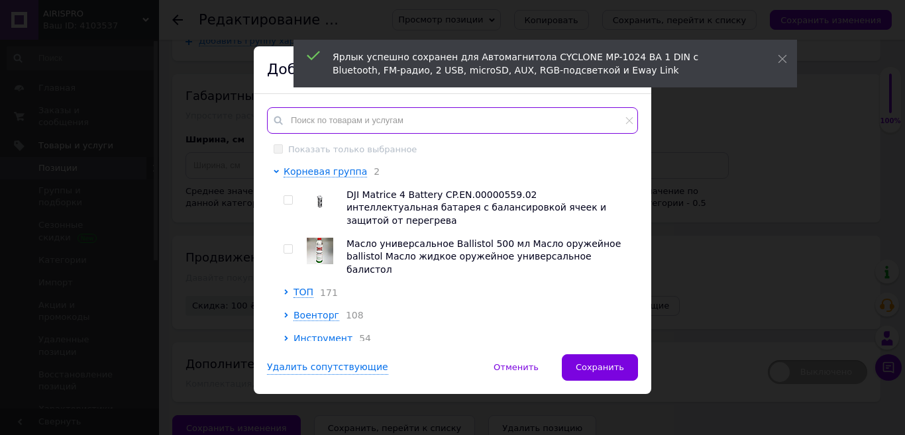
click at [349, 127] on input "text" at bounding box center [452, 120] width 371 height 27
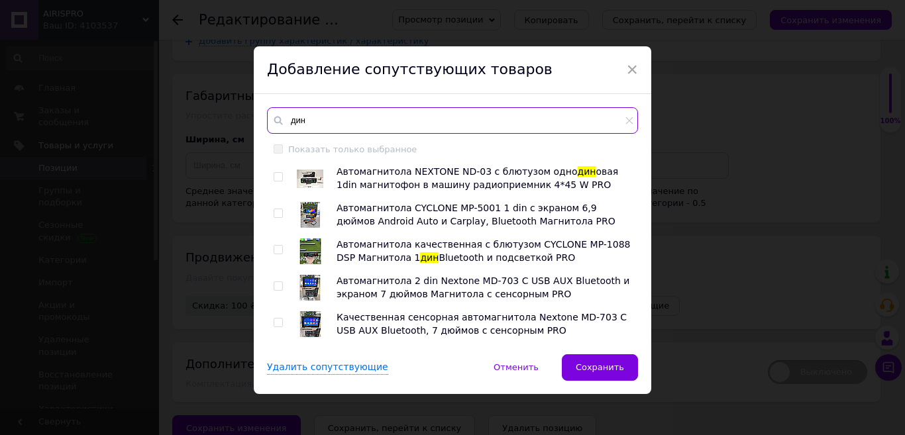
type input "дин"
click at [276, 175] on input "checkbox" at bounding box center [278, 177] width 9 height 9
checkbox input "true"
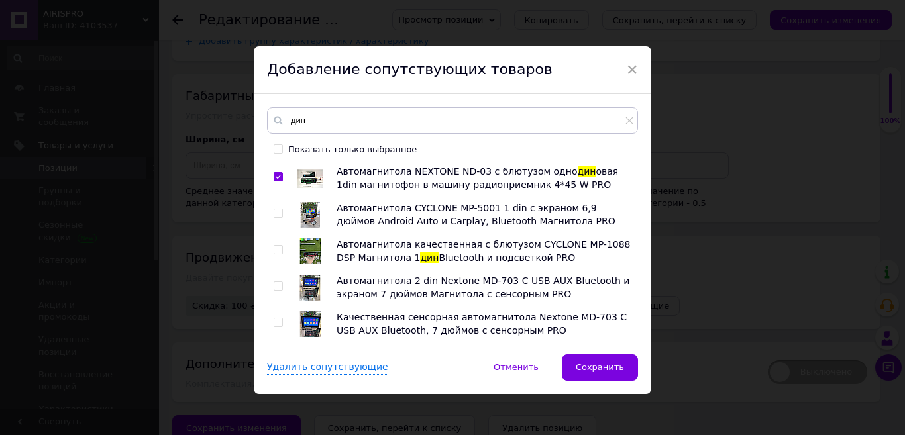
click at [276, 214] on input "checkbox" at bounding box center [278, 213] width 9 height 9
checkbox input "true"
click at [276, 252] on input "checkbox" at bounding box center [278, 250] width 9 height 9
checkbox input "true"
click at [278, 287] on input "checkbox" at bounding box center [278, 286] width 9 height 9
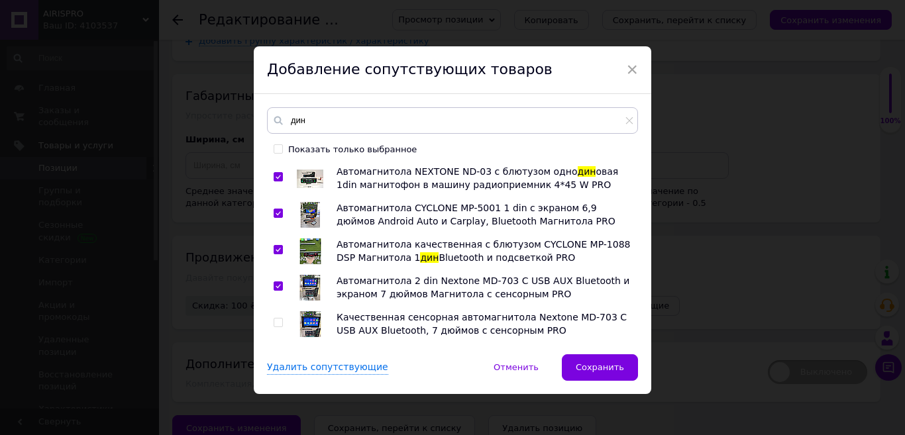
checkbox input "true"
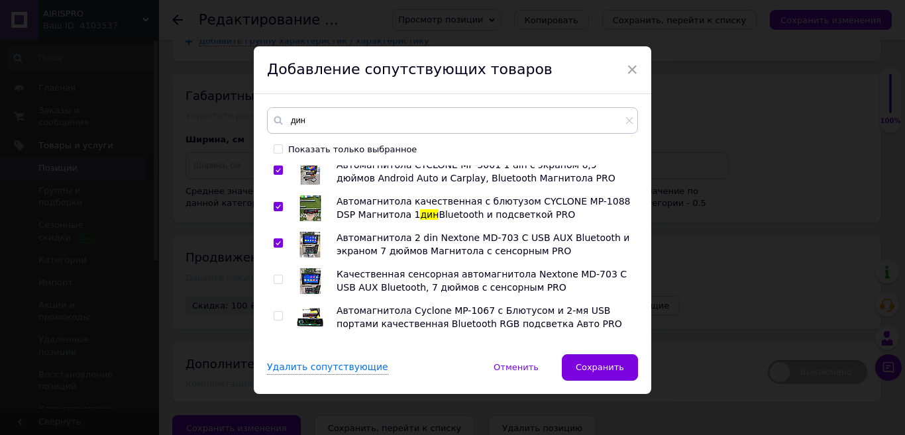
scroll to position [66, 0]
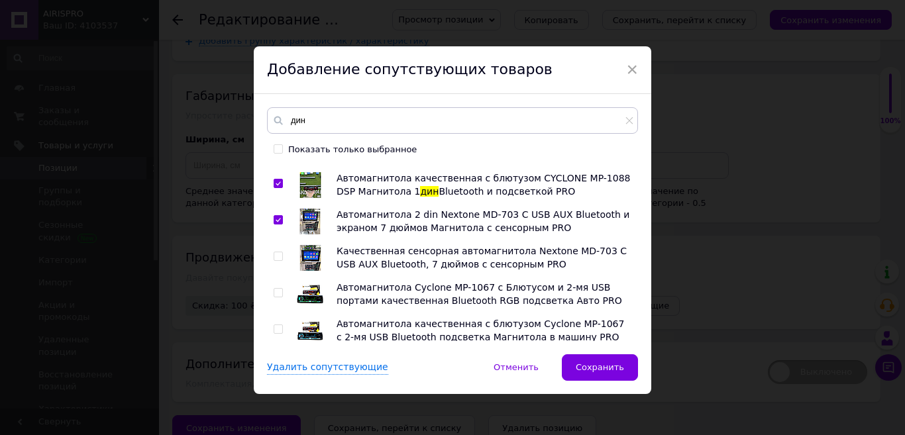
click at [278, 289] on input "checkbox" at bounding box center [278, 293] width 9 height 9
checkbox input "true"
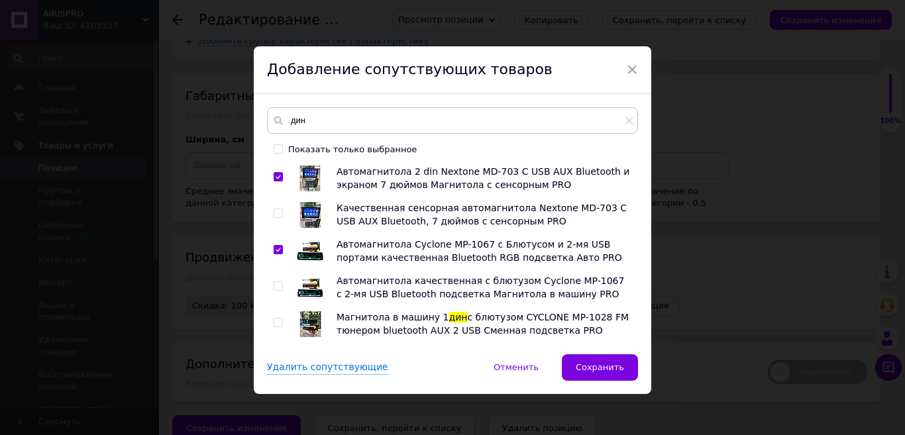
scroll to position [133, 0]
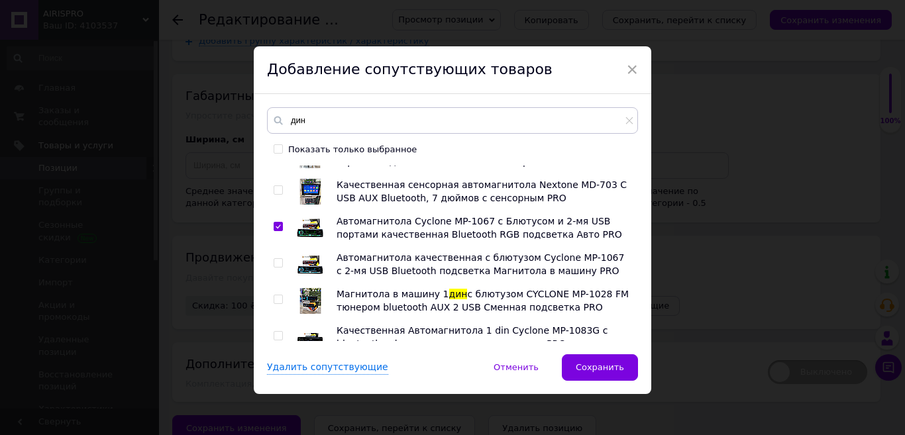
click at [276, 298] on input "checkbox" at bounding box center [278, 300] width 9 height 9
checkbox input "true"
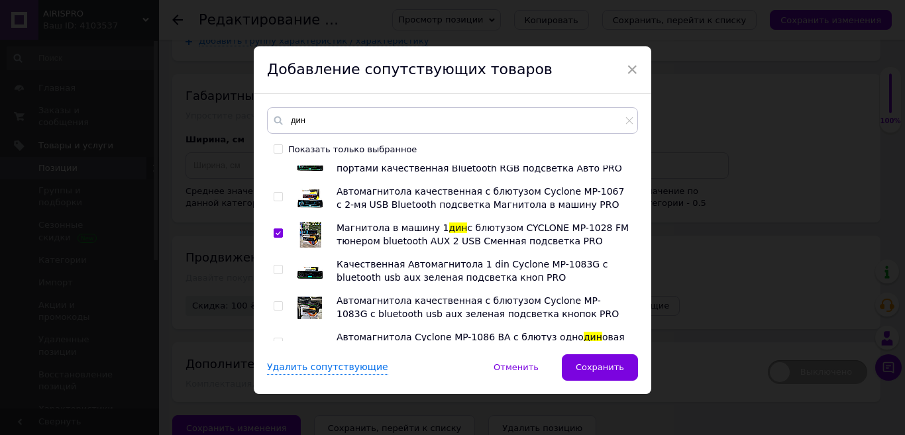
click at [276, 309] on input "checkbox" at bounding box center [278, 306] width 9 height 9
checkbox input "true"
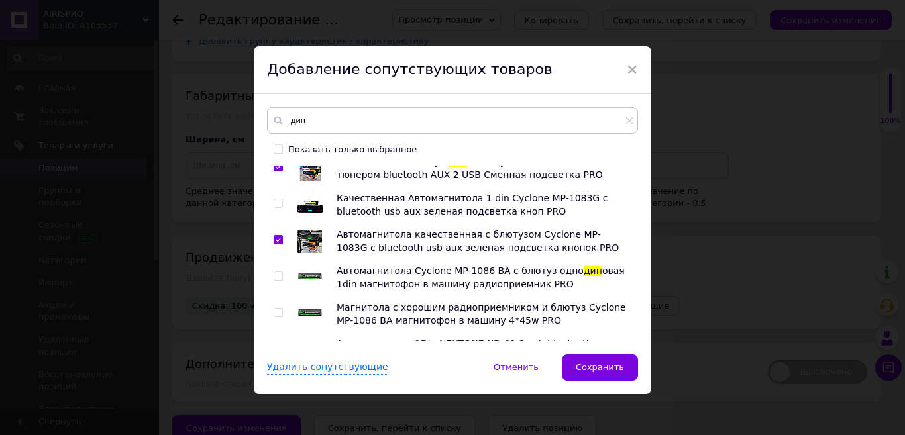
click at [278, 276] on input "checkbox" at bounding box center [278, 276] width 9 height 9
checkbox input "true"
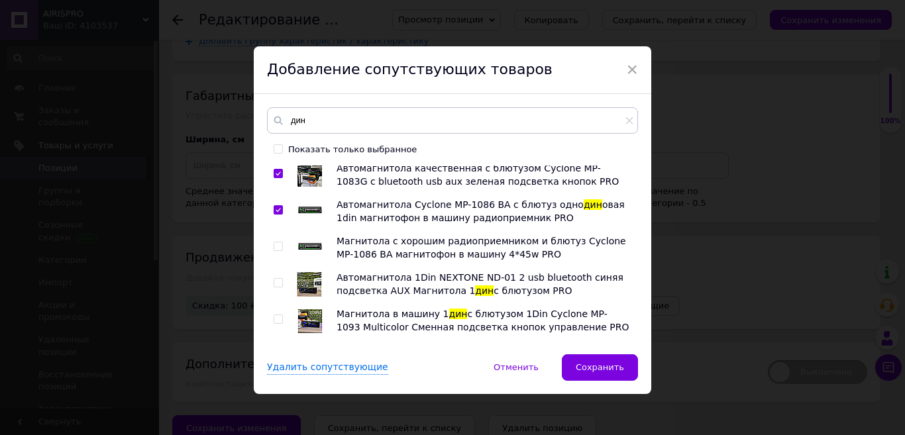
click at [275, 280] on input "checkbox" at bounding box center [278, 283] width 9 height 9
checkbox input "true"
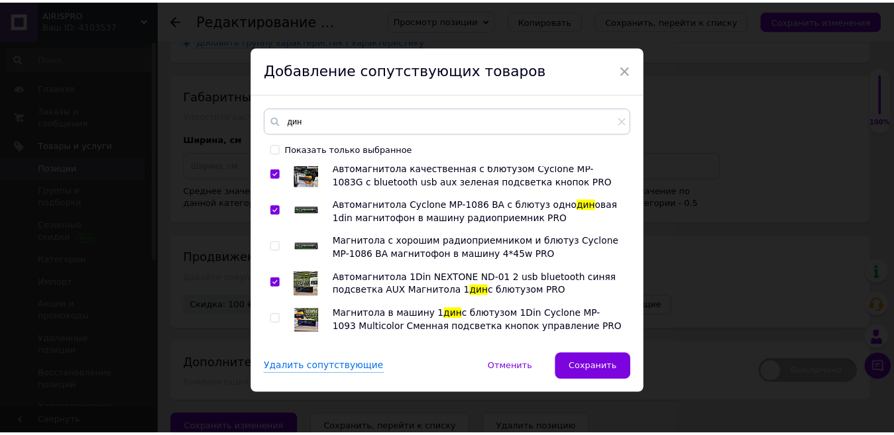
scroll to position [398, 0]
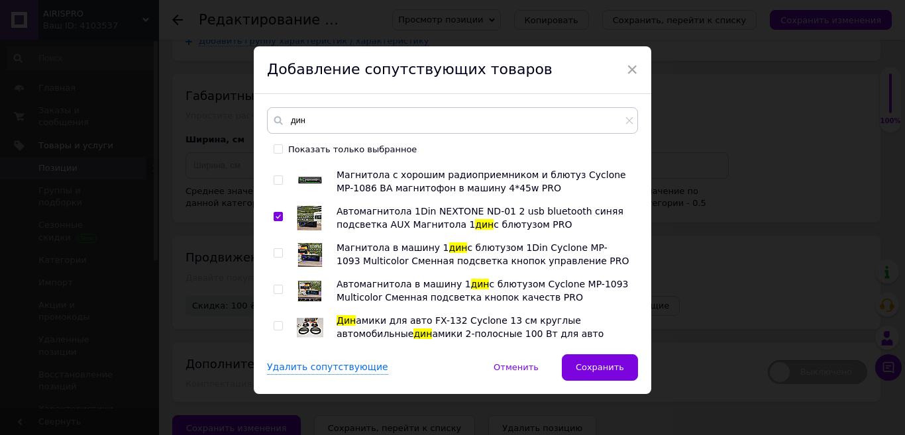
click at [276, 253] on input "checkbox" at bounding box center [278, 253] width 9 height 9
checkbox input "true"
click at [604, 370] on span "Сохранить" at bounding box center [600, 367] width 48 height 10
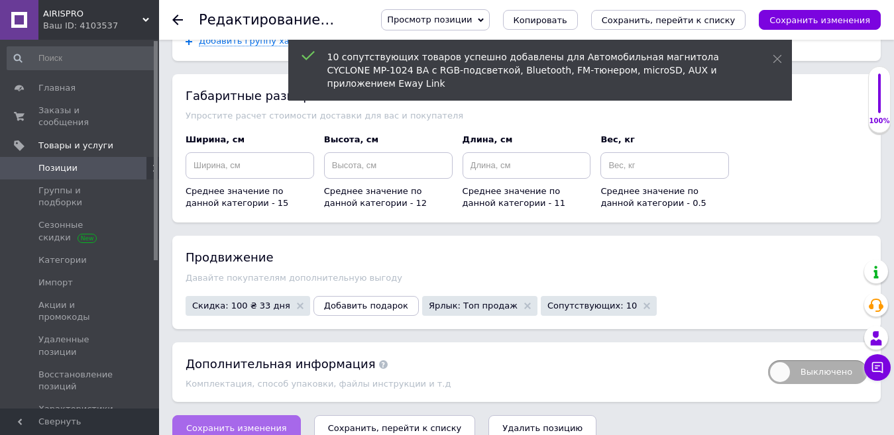
click at [252, 415] on button "Сохранить изменения" at bounding box center [236, 428] width 129 height 27
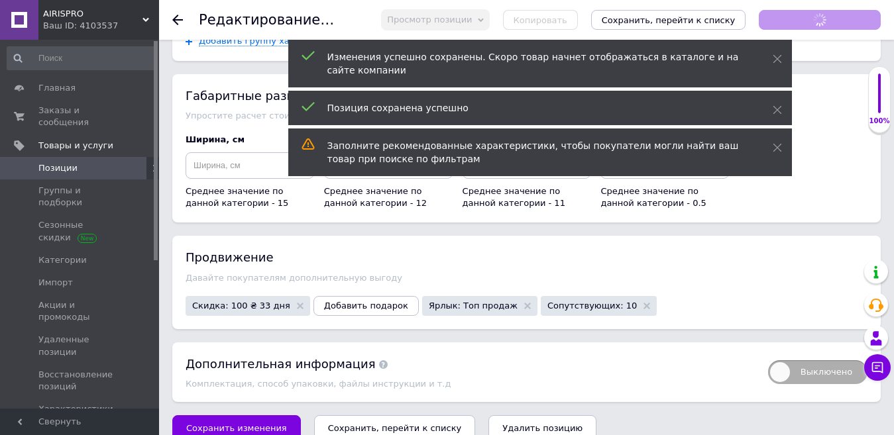
scroll to position [331, 0]
click at [256, 415] on button "Сохранить изменения" at bounding box center [236, 428] width 129 height 27
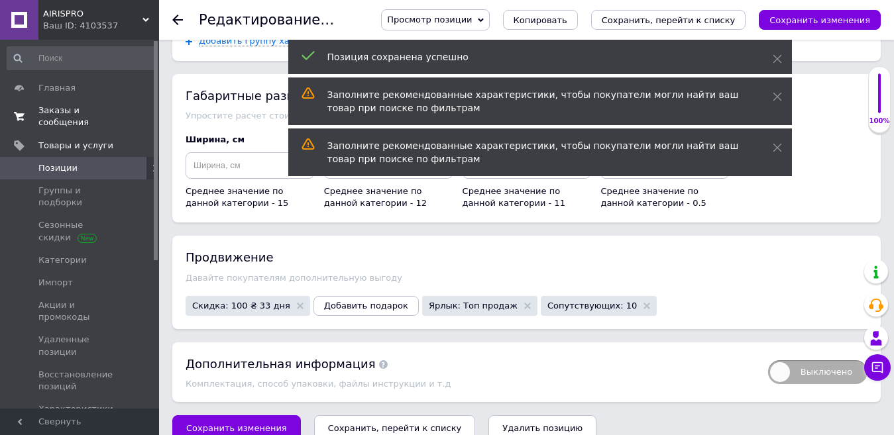
click at [87, 109] on span "Заказы и сообщения" at bounding box center [80, 117] width 84 height 24
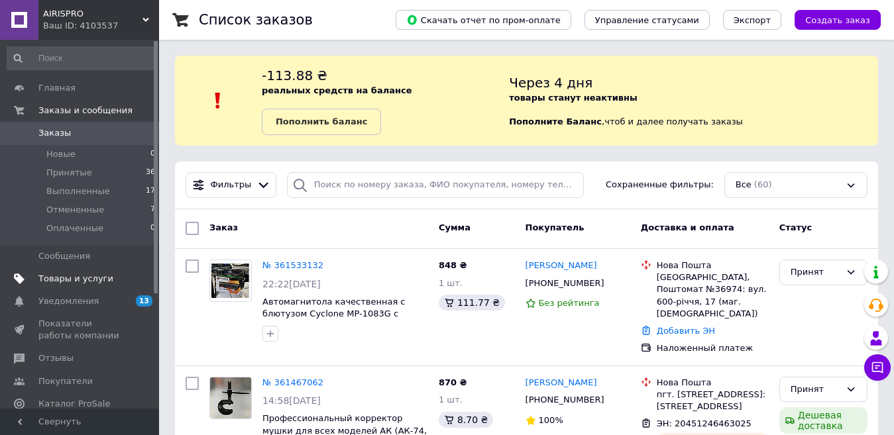
click at [56, 287] on link "Товары и услуги" at bounding box center [81, 279] width 163 height 23
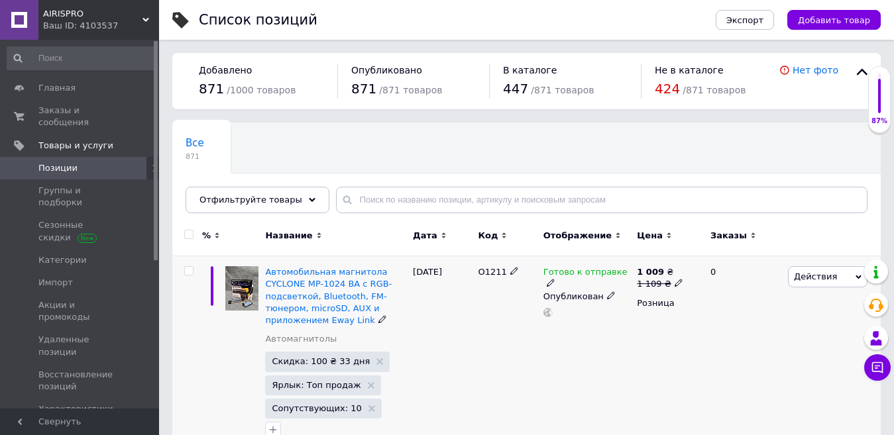
click at [836, 279] on span "Действия" at bounding box center [828, 276] width 80 height 21
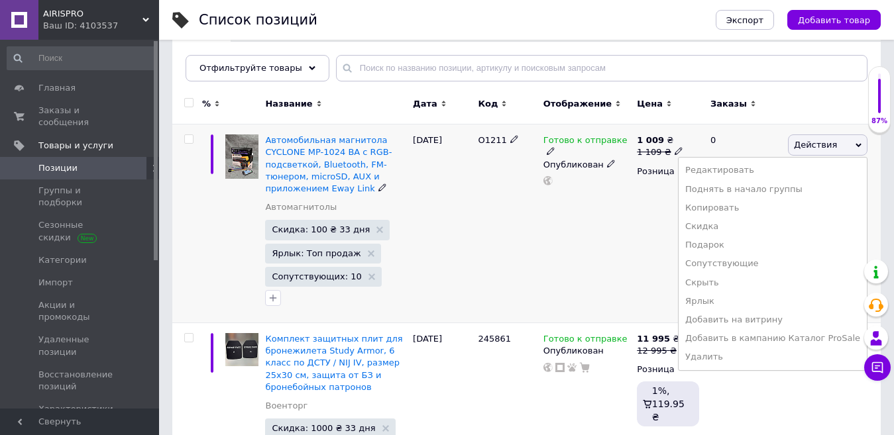
scroll to position [133, 0]
click at [755, 334] on li "Добавить в кампанию Каталог ProSale" at bounding box center [773, 338] width 188 height 19
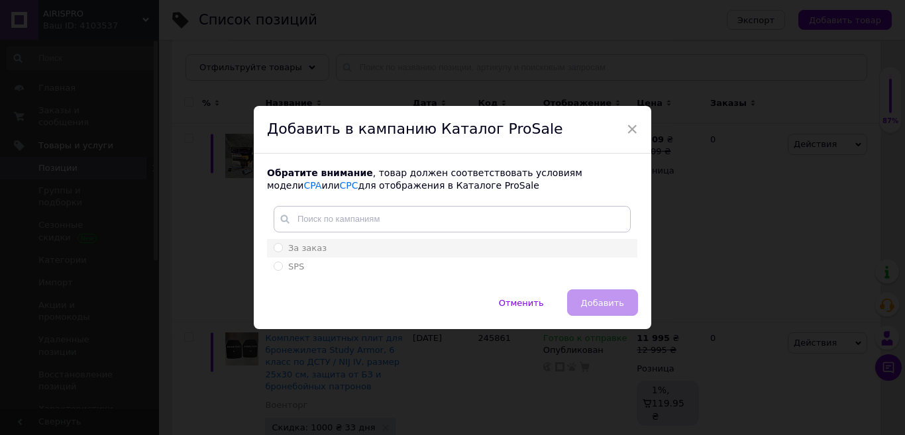
click at [280, 246] on input "За заказ" at bounding box center [278, 247] width 9 height 9
radio input "true"
click at [631, 301] on button "Добавить" at bounding box center [602, 303] width 71 height 27
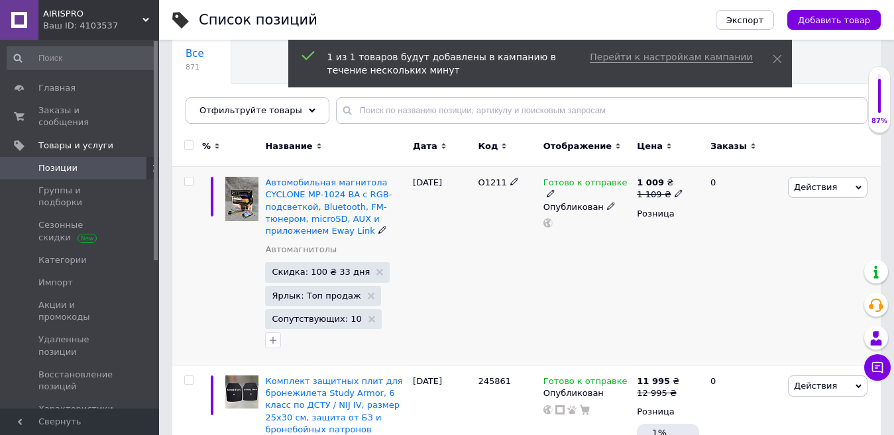
scroll to position [66, 0]
